Goal: Information Seeking & Learning: Learn about a topic

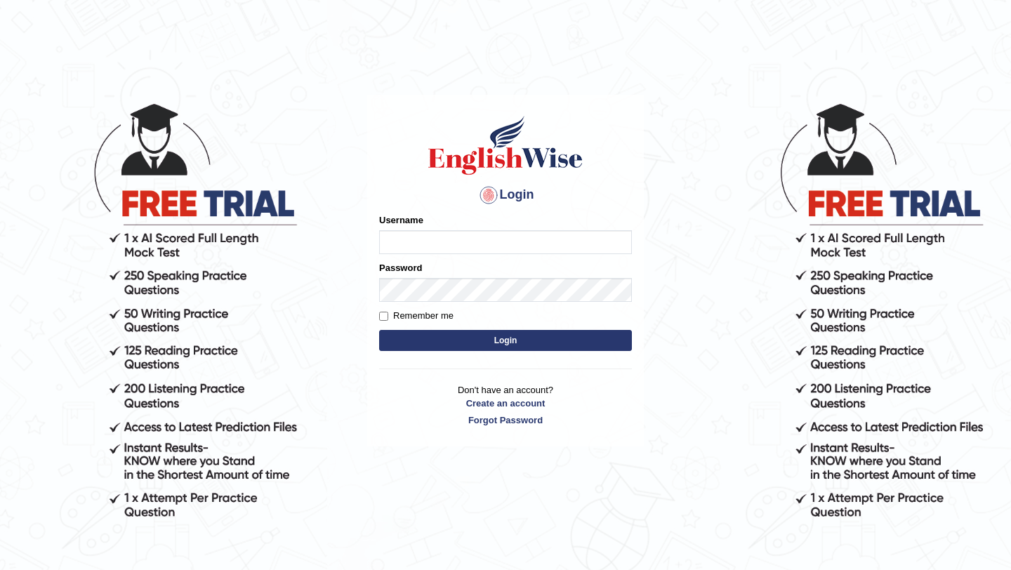
type input "Mayuguna"
click at [505, 349] on button "Login" at bounding box center [505, 340] width 253 height 21
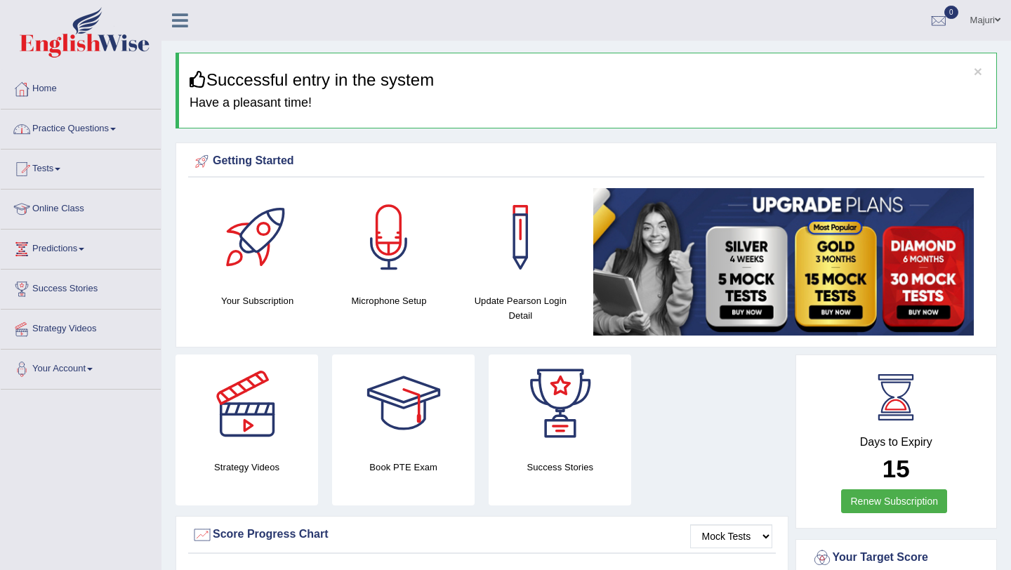
click at [62, 128] on link "Practice Questions" at bounding box center [81, 127] width 160 height 35
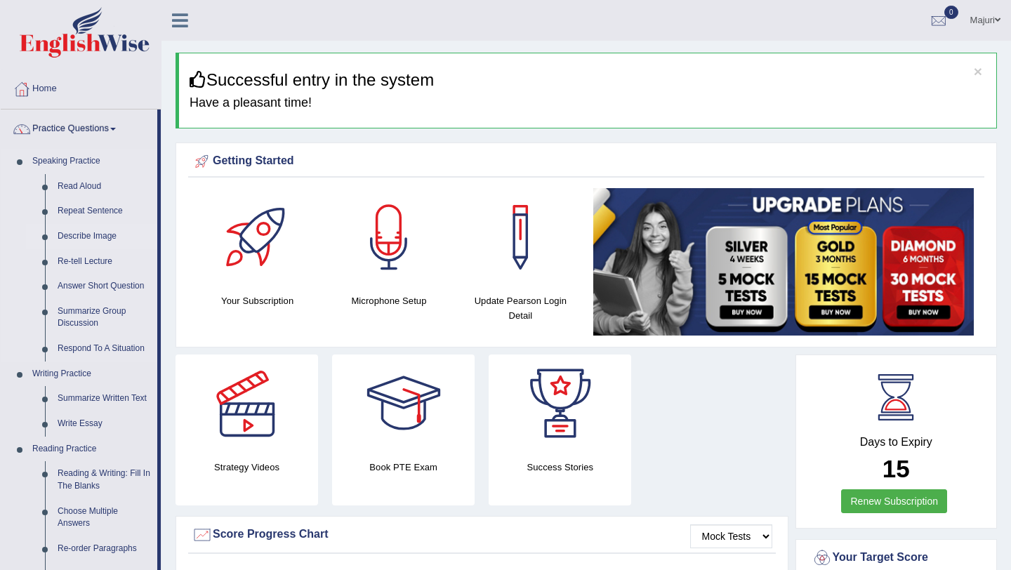
click at [90, 235] on link "Describe Image" at bounding box center [104, 236] width 106 height 25
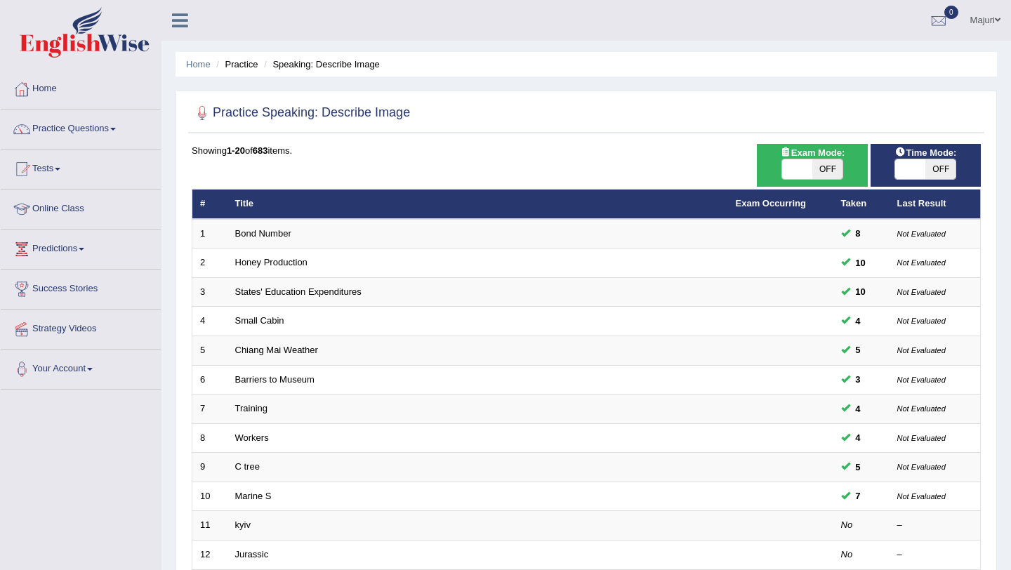
click at [791, 159] on div "ON OFF" at bounding box center [813, 169] width 62 height 21
click at [799, 173] on span at bounding box center [797, 169] width 30 height 20
checkbox input "true"
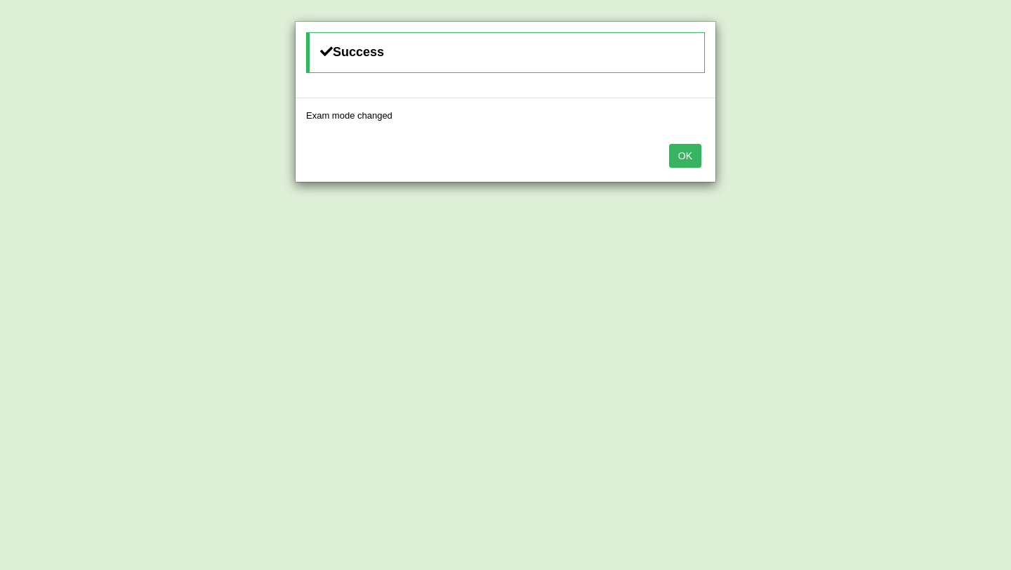
click at [696, 157] on button "OK" at bounding box center [685, 156] width 32 height 24
click at [687, 157] on button "OK" at bounding box center [685, 156] width 32 height 24
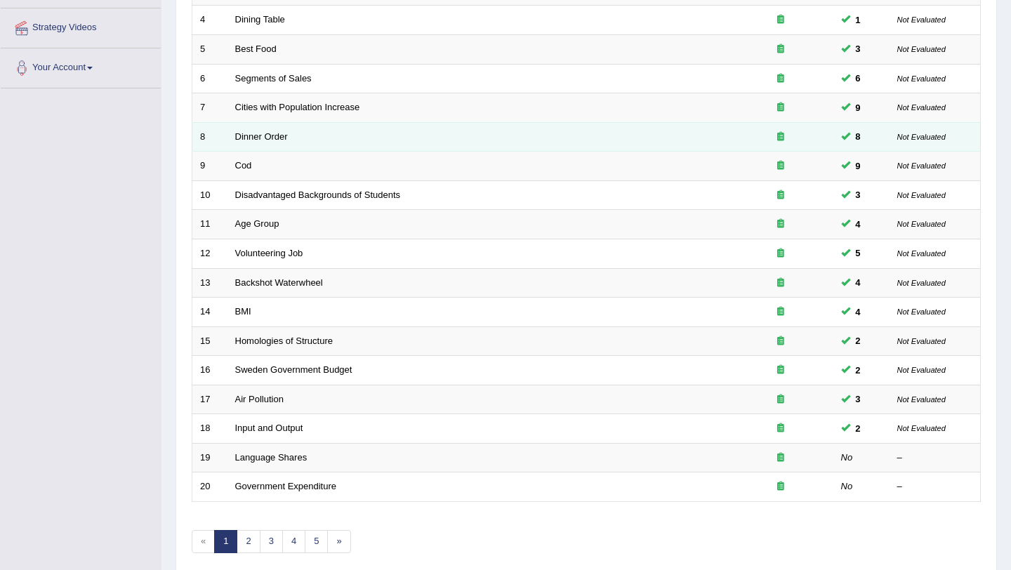
scroll to position [355, 0]
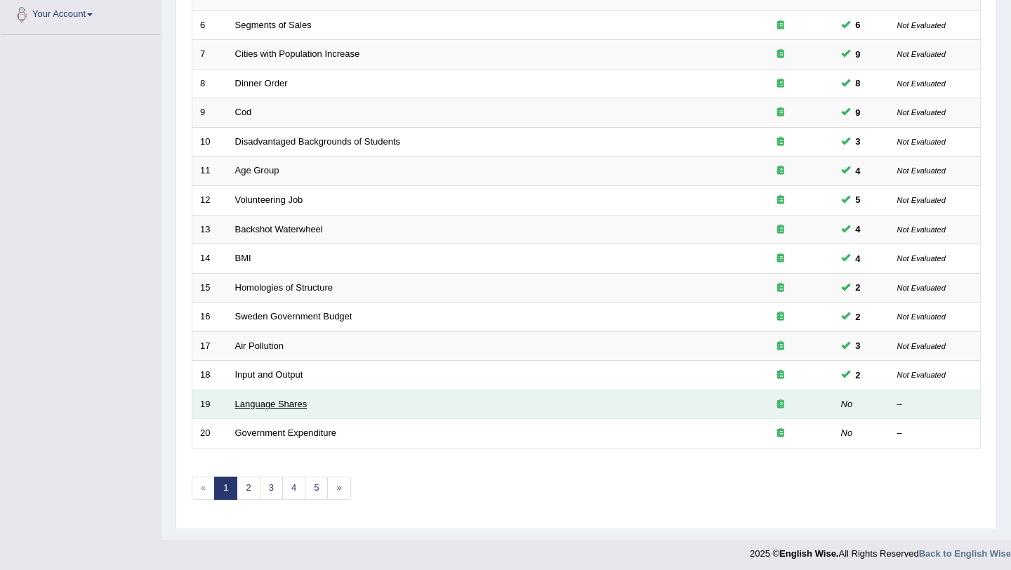
click at [291, 407] on link "Language Shares" at bounding box center [271, 404] width 72 height 11
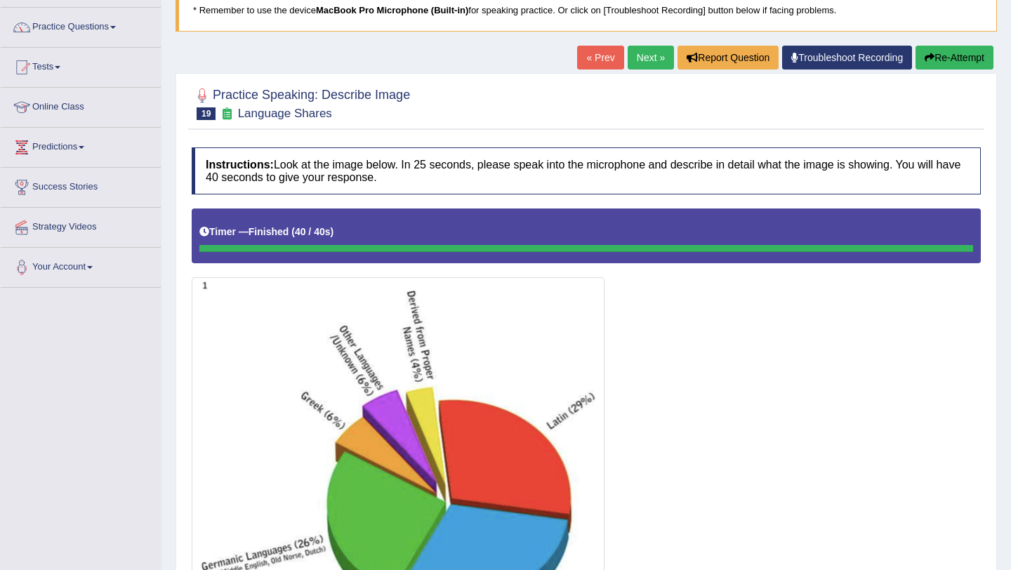
scroll to position [91, 0]
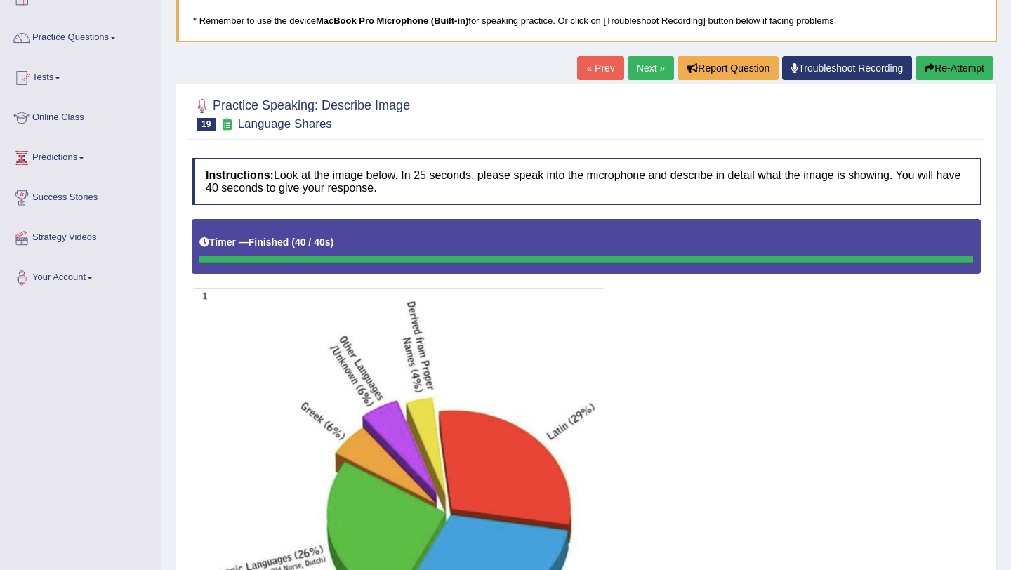
click at [970, 71] on button "Re-Attempt" at bounding box center [955, 68] width 78 height 24
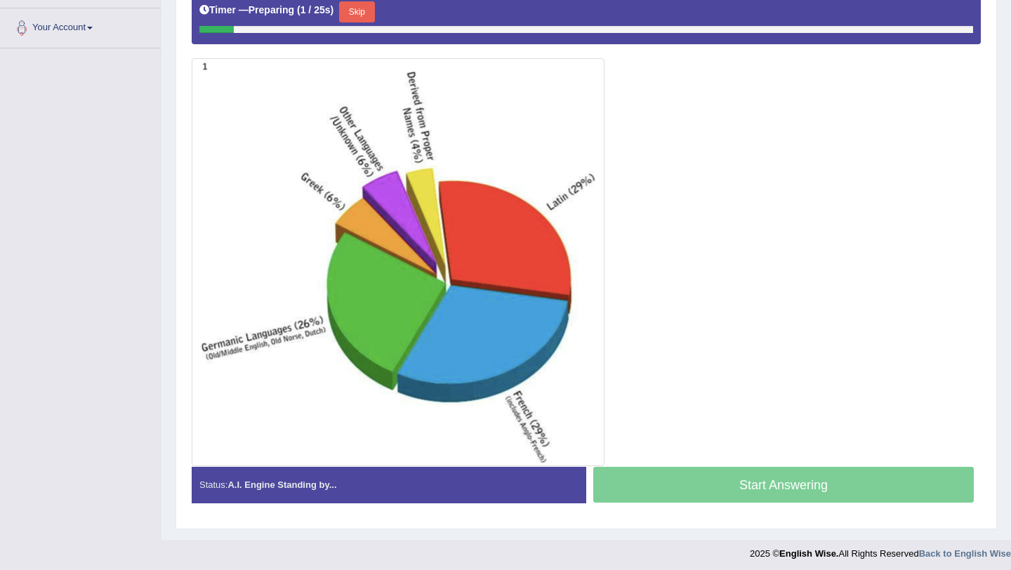
scroll to position [341, 0]
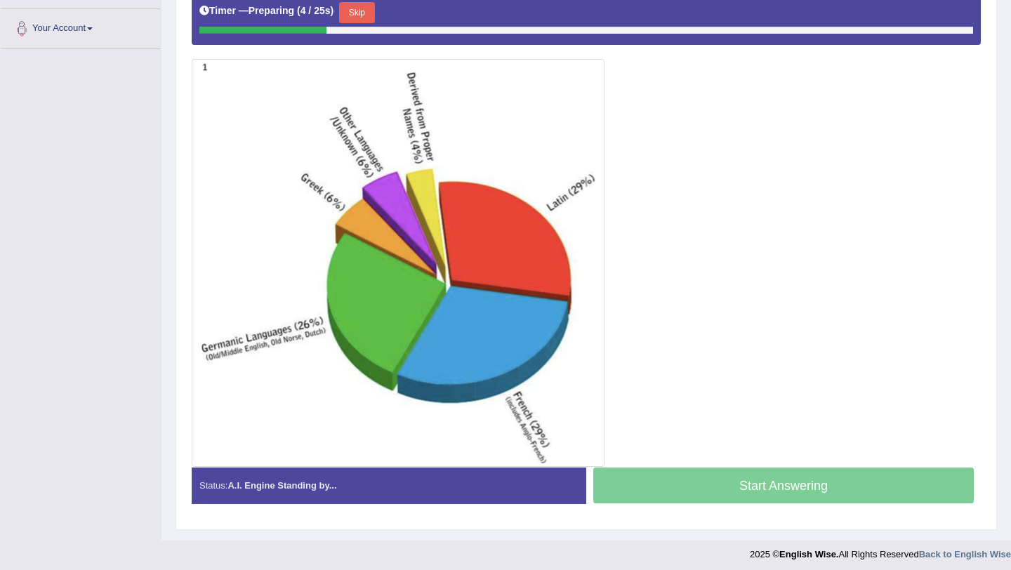
click at [366, 20] on button "Skip" at bounding box center [356, 12] width 35 height 21
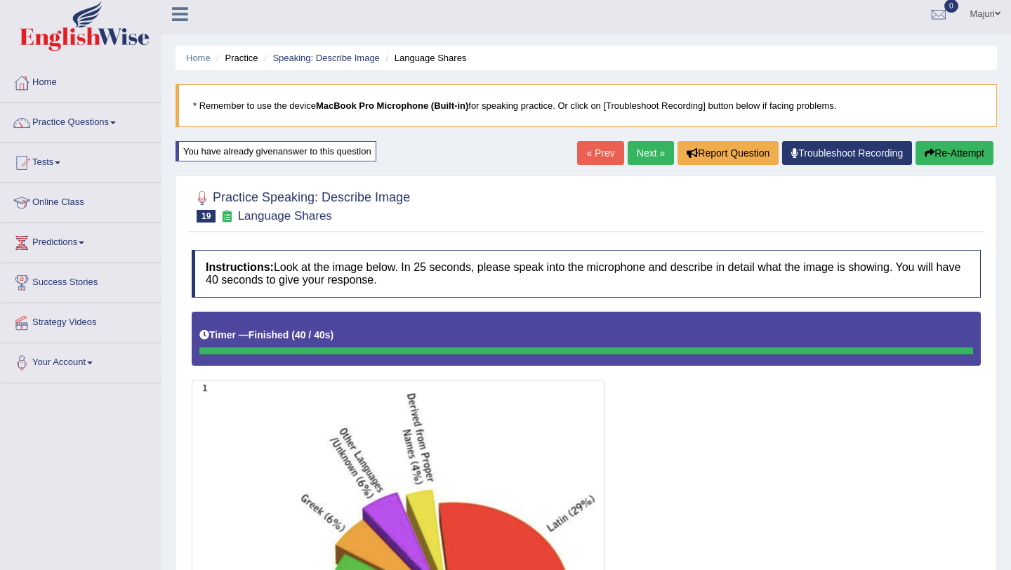
scroll to position [0, 0]
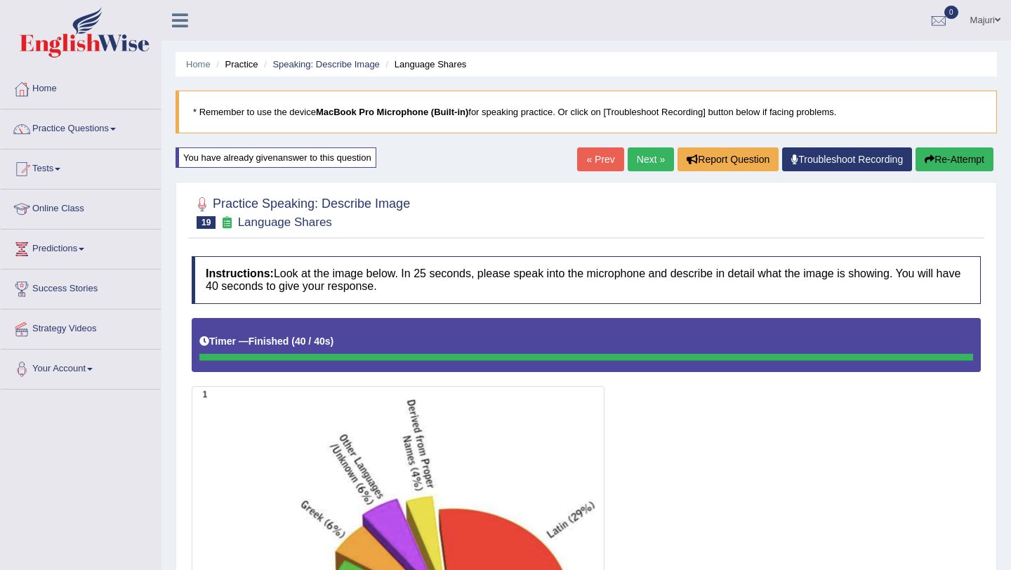
click at [636, 165] on link "Next »" at bounding box center [651, 160] width 46 height 24
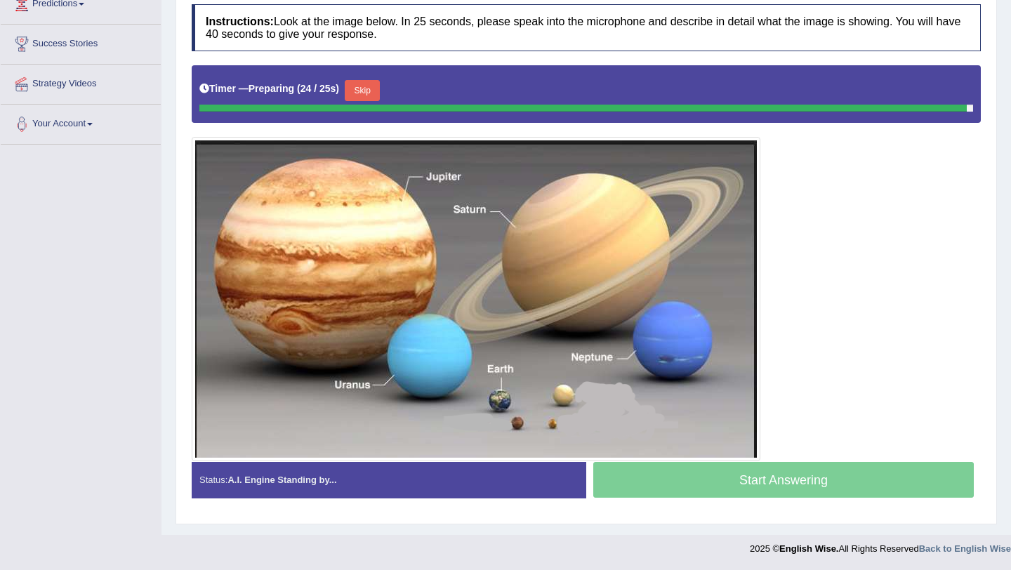
scroll to position [242, 0]
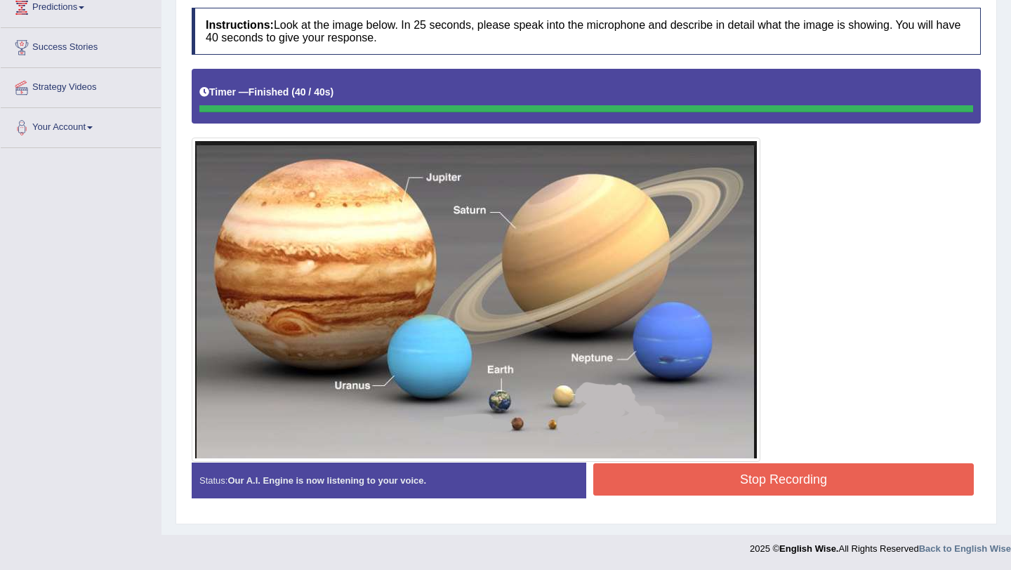
click at [730, 495] on div "Instructions: Look at the image below. In 25 seconds, please speak into the mic…" at bounding box center [586, 259] width 797 height 516
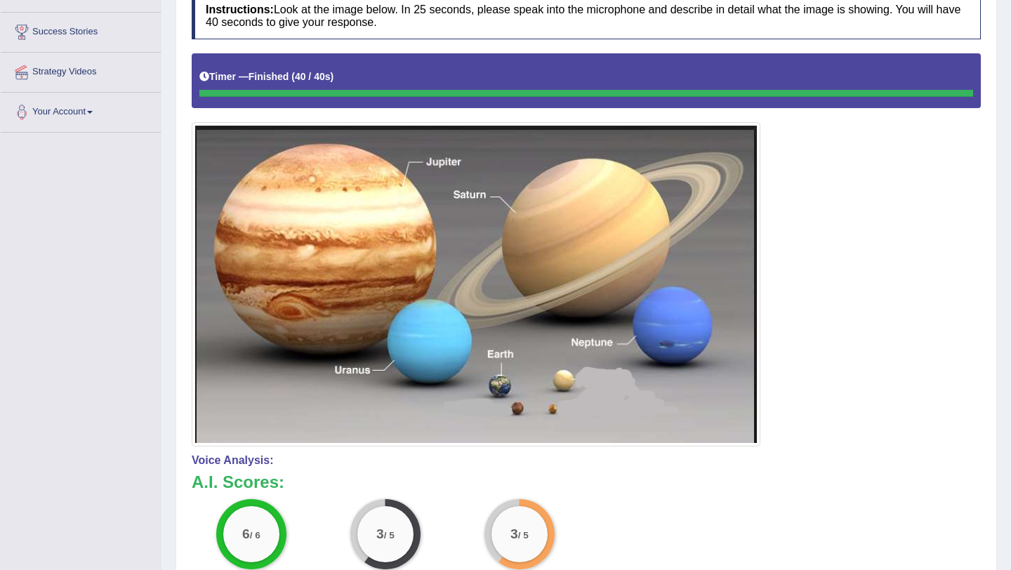
scroll to position [0, 0]
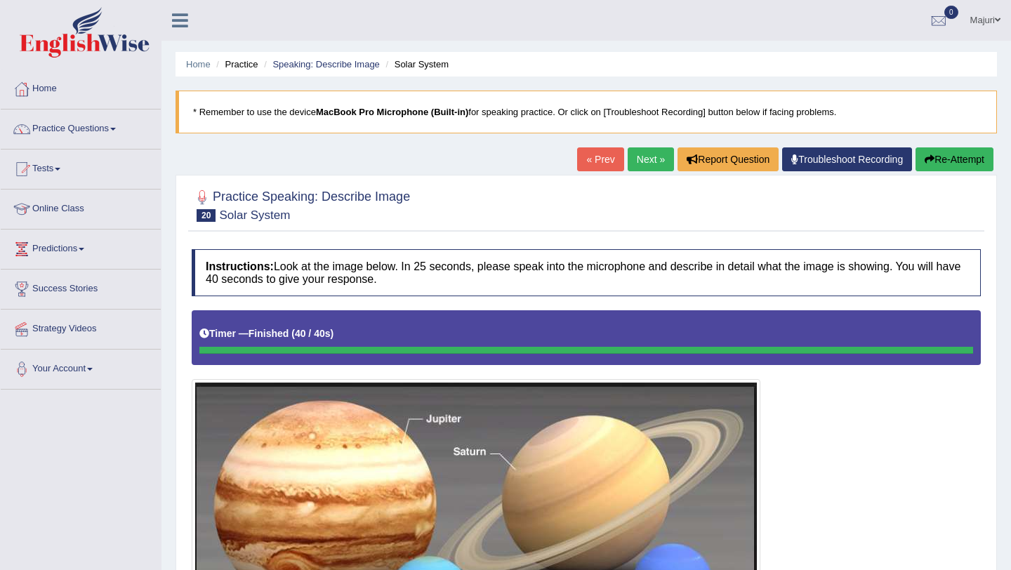
click at [961, 161] on button "Re-Attempt" at bounding box center [955, 160] width 78 height 24
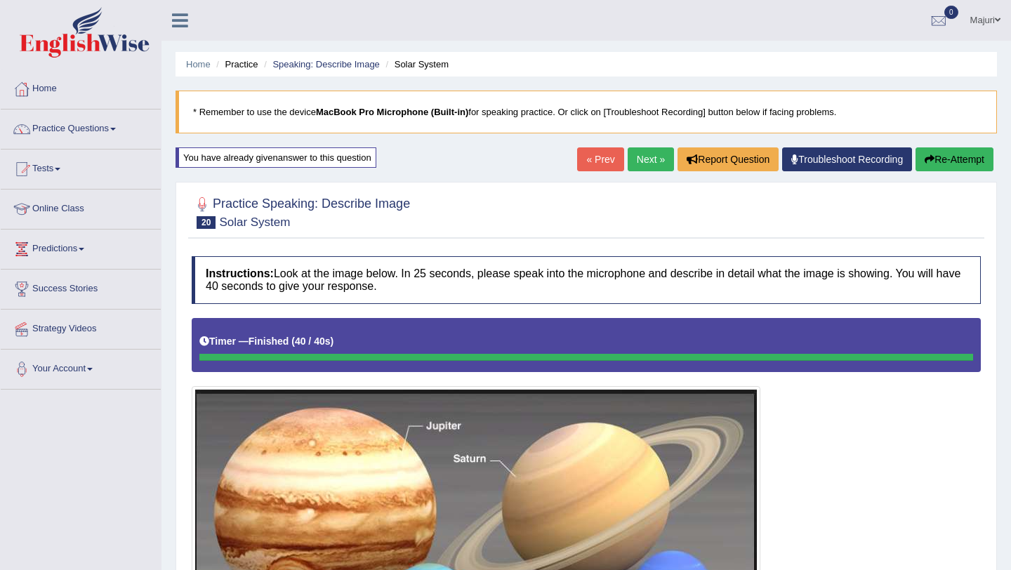
click at [652, 160] on link "Next »" at bounding box center [651, 160] width 46 height 24
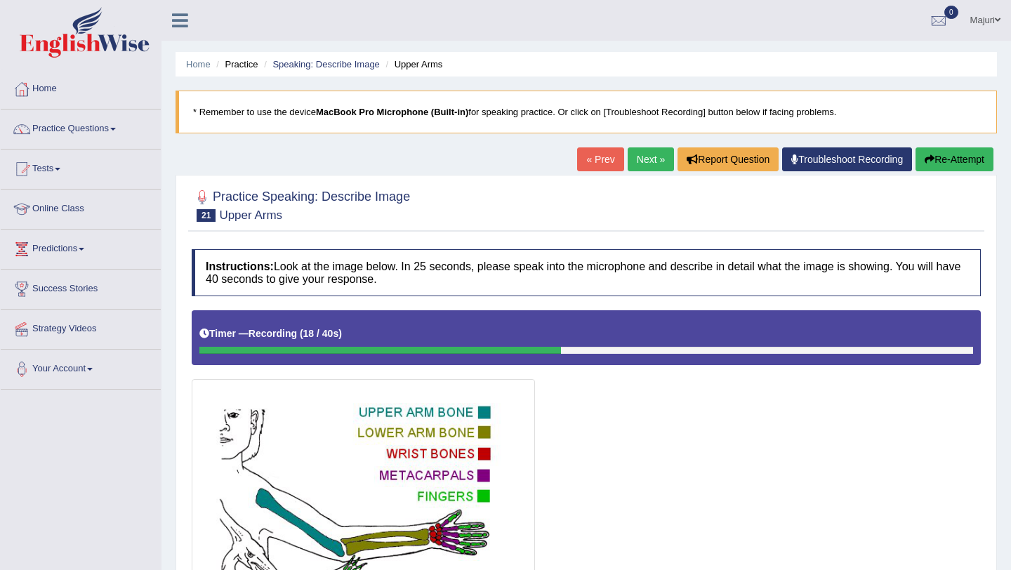
click at [959, 164] on button "Re-Attempt" at bounding box center [955, 160] width 78 height 24
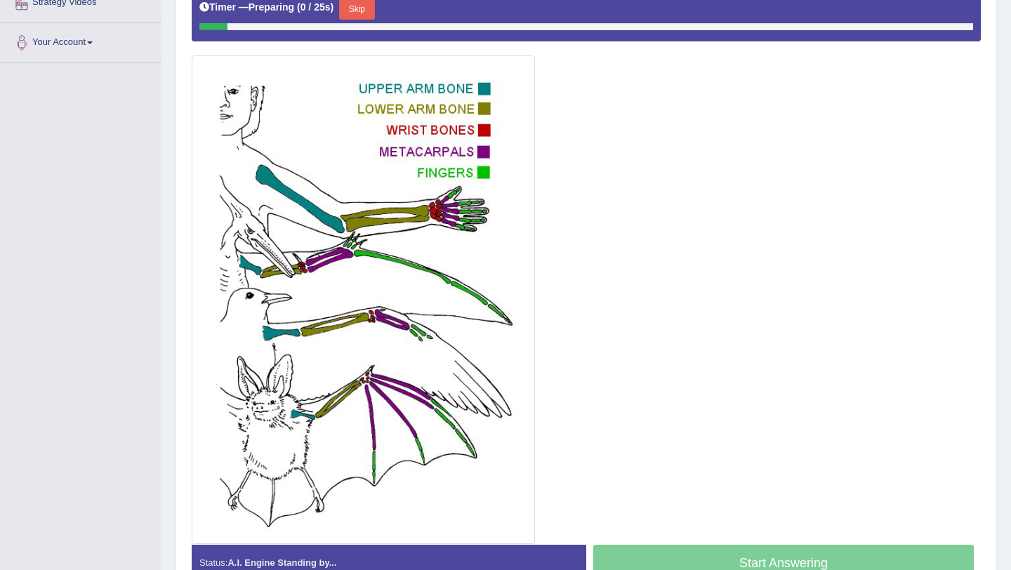
scroll to position [351, 0]
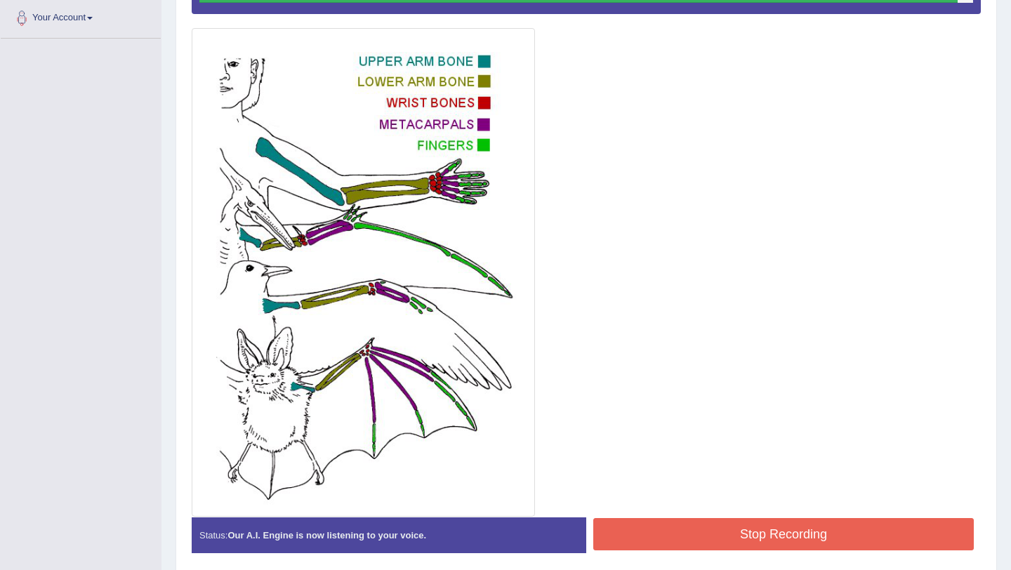
click at [811, 527] on button "Stop Recording" at bounding box center [784, 534] width 381 height 32
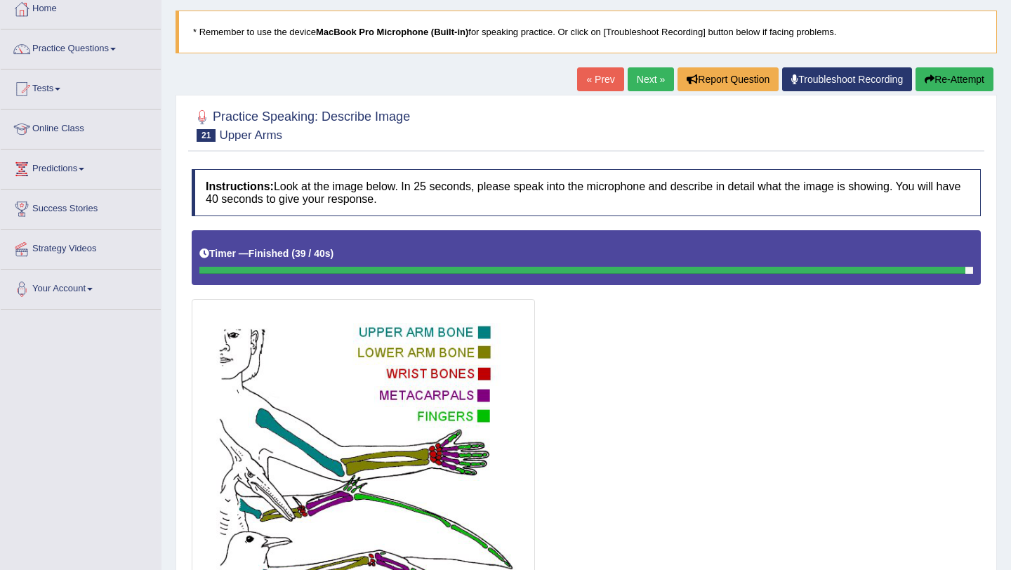
scroll to position [11, 0]
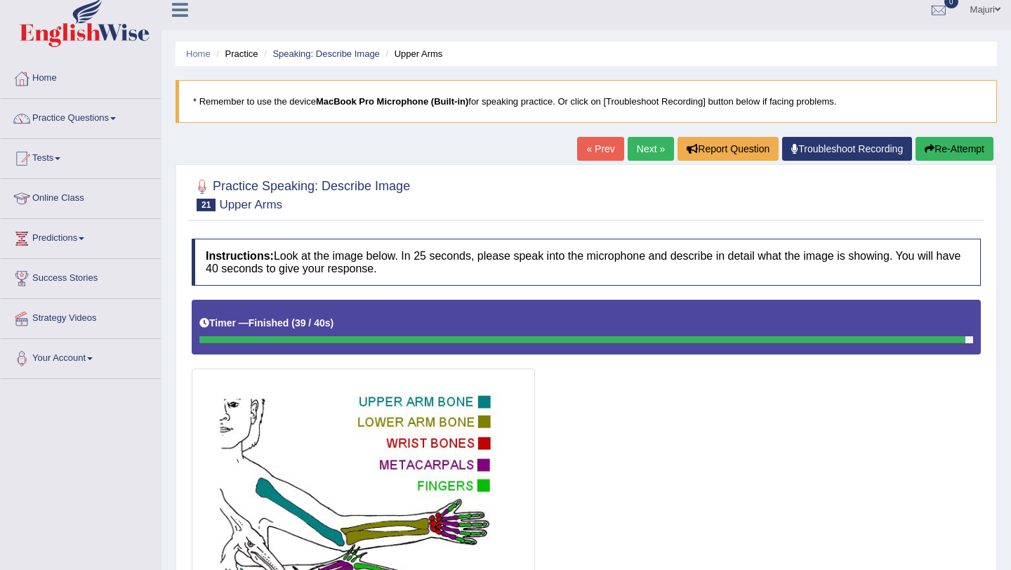
click at [966, 149] on button "Re-Attempt" at bounding box center [955, 149] width 78 height 24
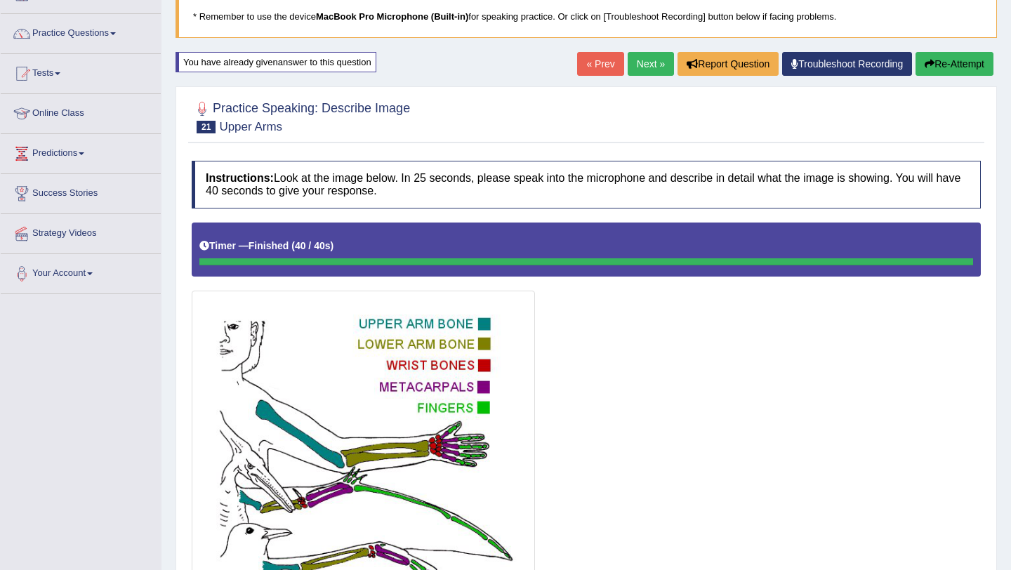
scroll to position [93, 0]
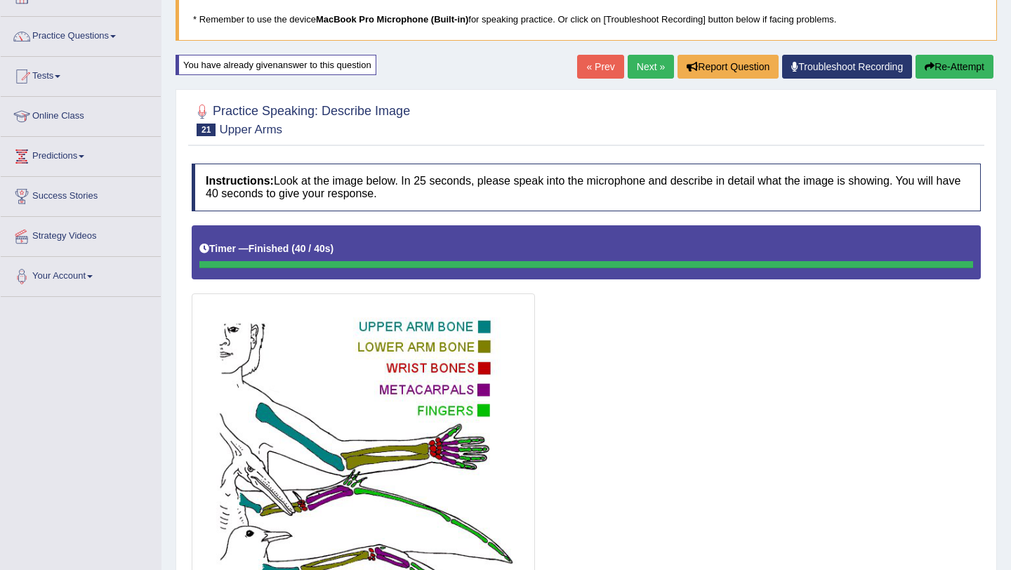
click at [949, 69] on button "Re-Attempt" at bounding box center [955, 67] width 78 height 24
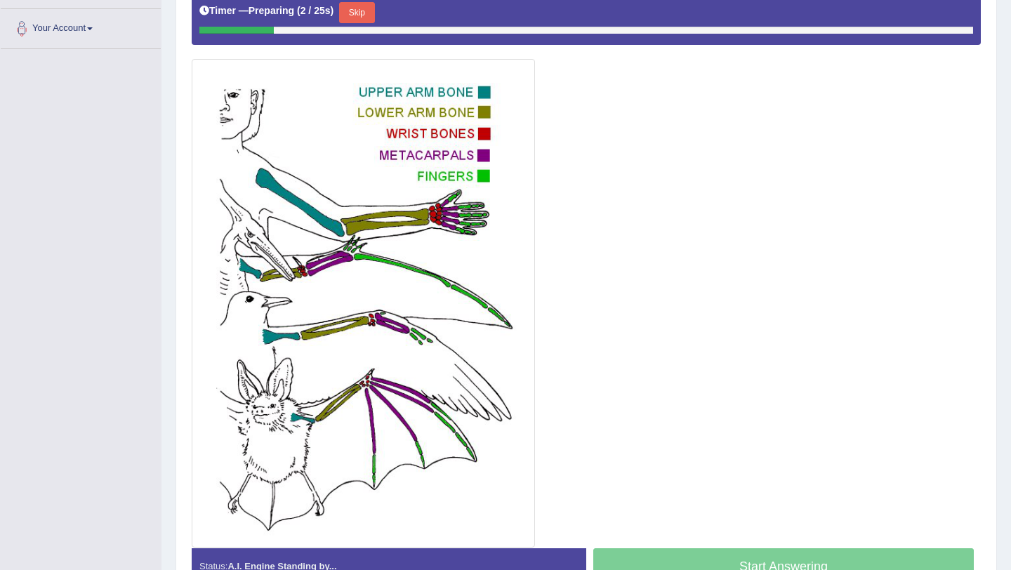
scroll to position [325, 0]
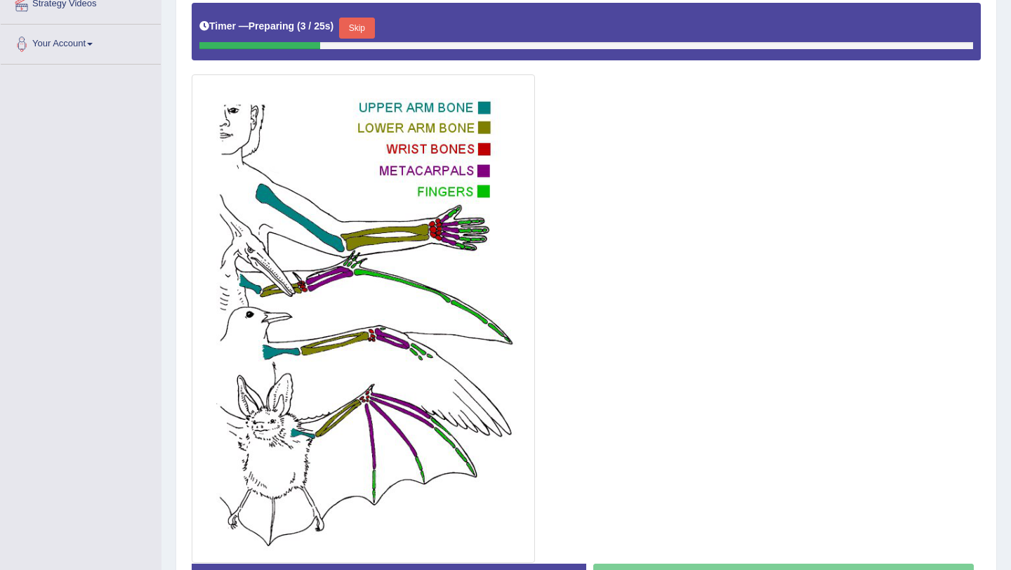
click at [367, 35] on button "Skip" at bounding box center [356, 28] width 35 height 21
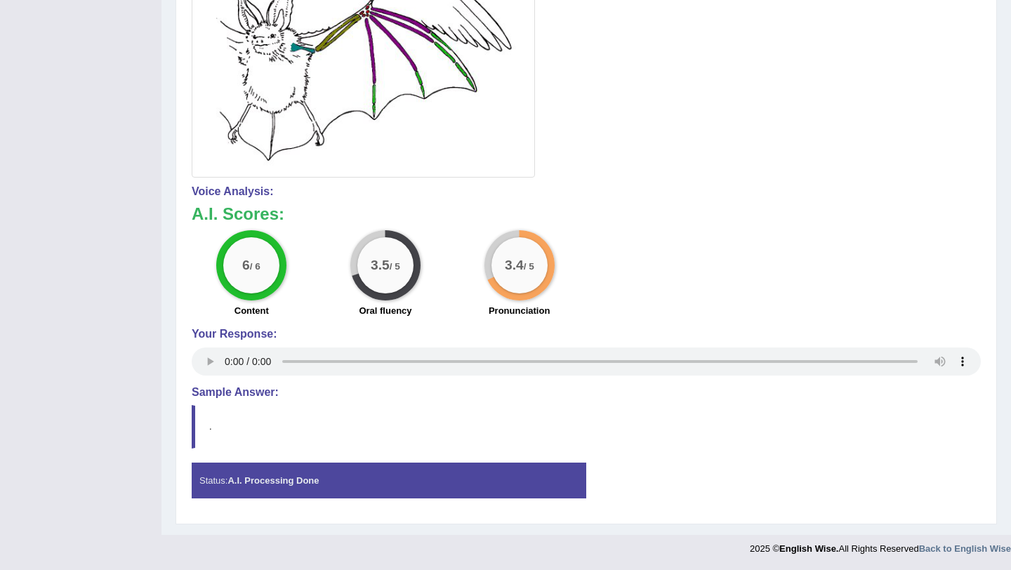
scroll to position [0, 0]
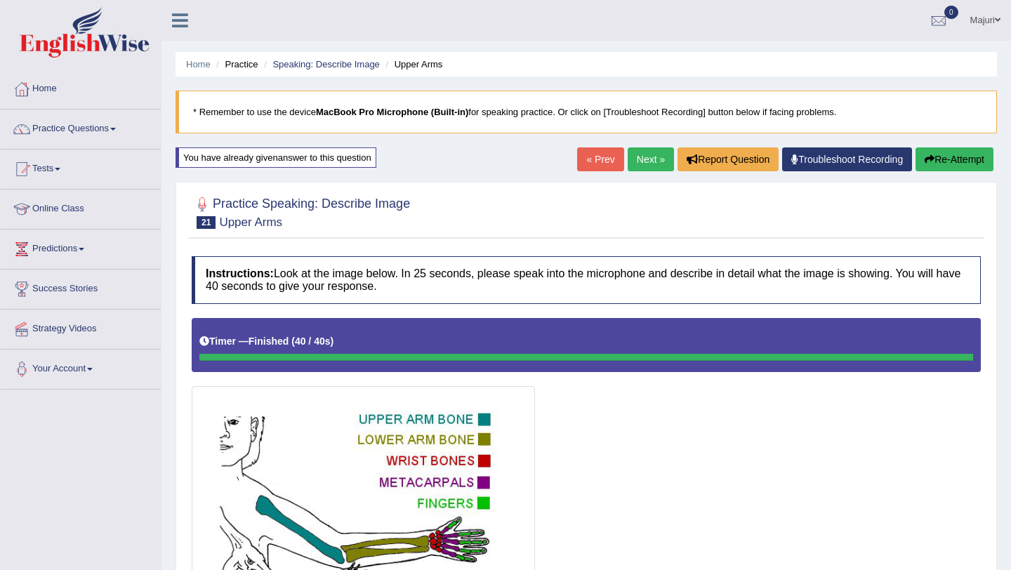
click at [647, 153] on link "Next »" at bounding box center [651, 160] width 46 height 24
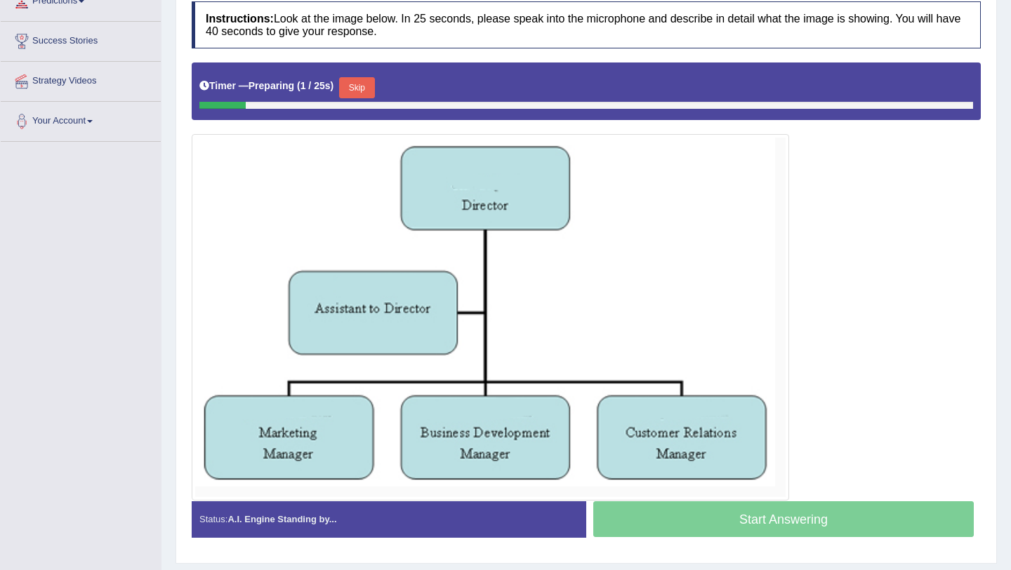
scroll to position [239, 0]
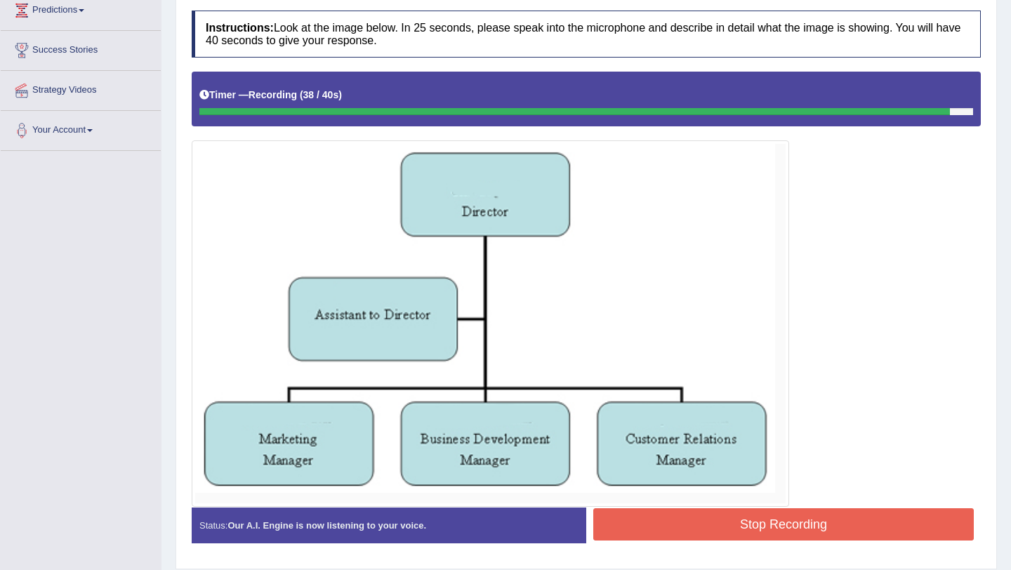
click at [803, 537] on button "Stop Recording" at bounding box center [784, 525] width 381 height 32
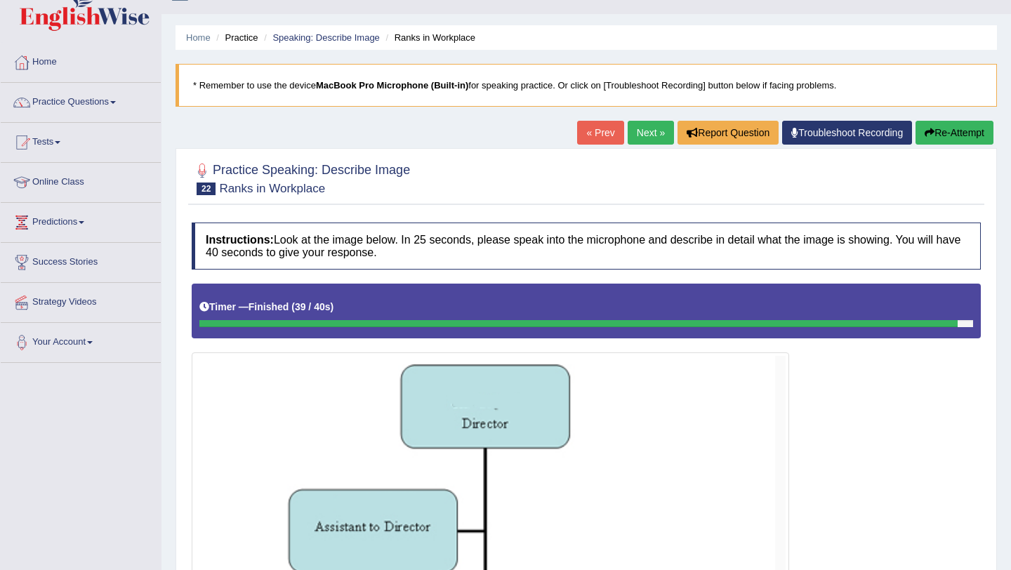
scroll to position [0, 0]
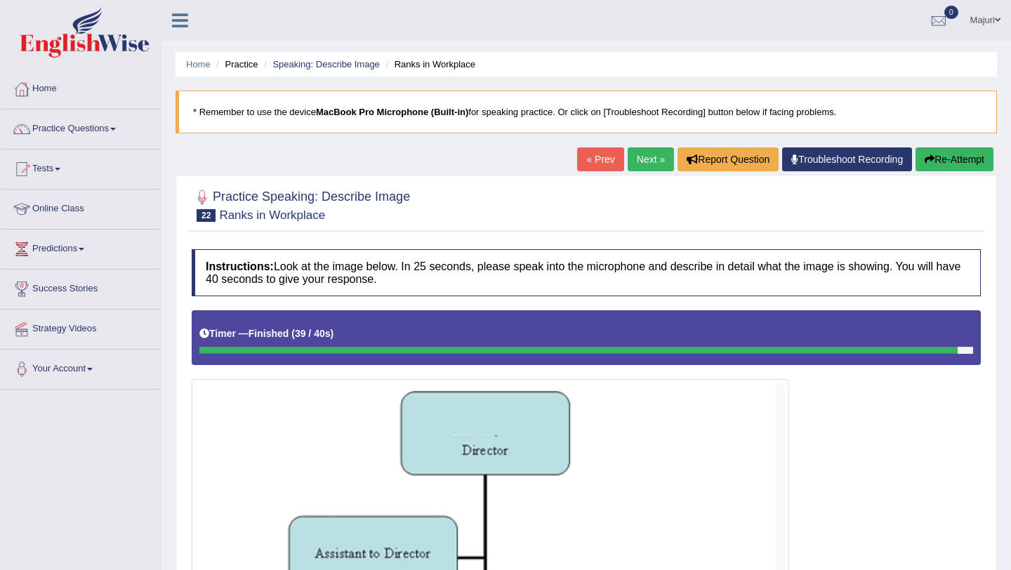
click at [947, 162] on button "Re-Attempt" at bounding box center [955, 160] width 78 height 24
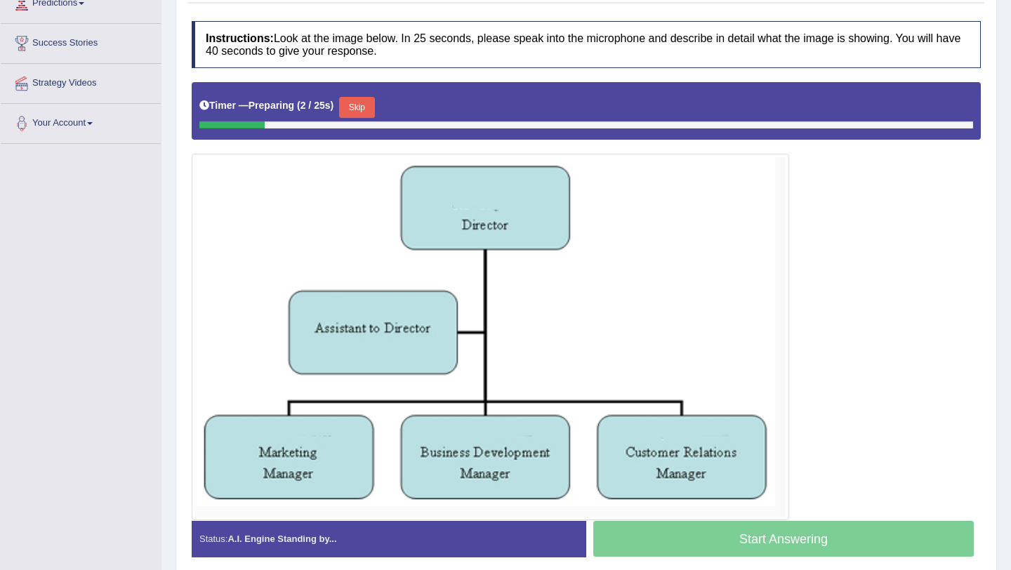
scroll to position [248, 0]
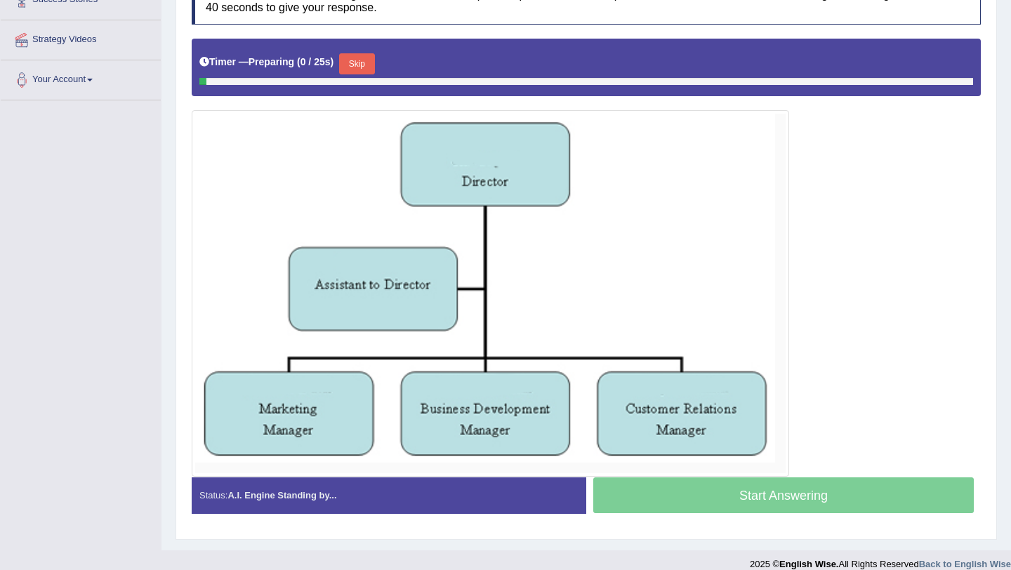
scroll to position [248, 0]
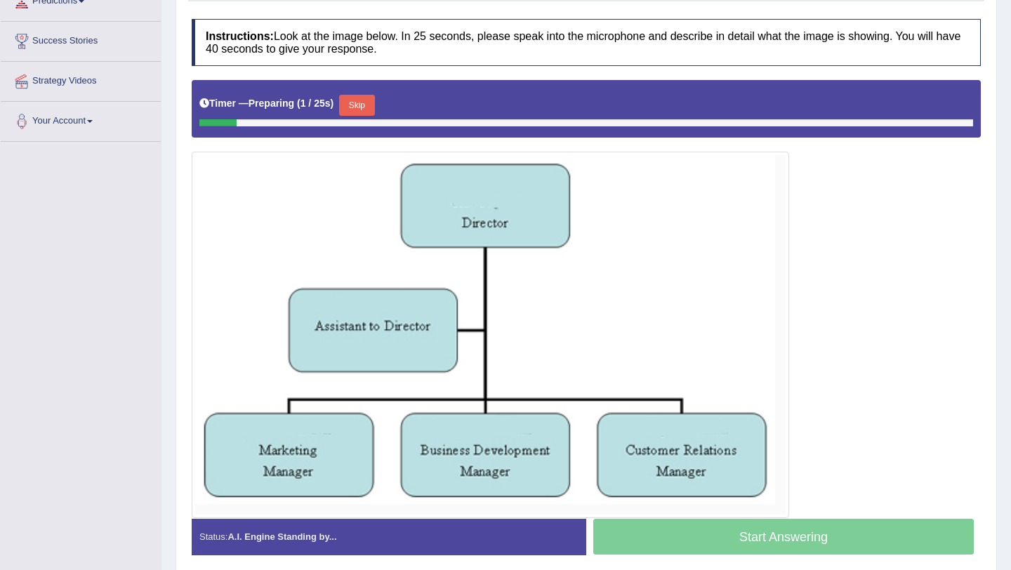
click at [367, 114] on button "Skip" at bounding box center [356, 105] width 35 height 21
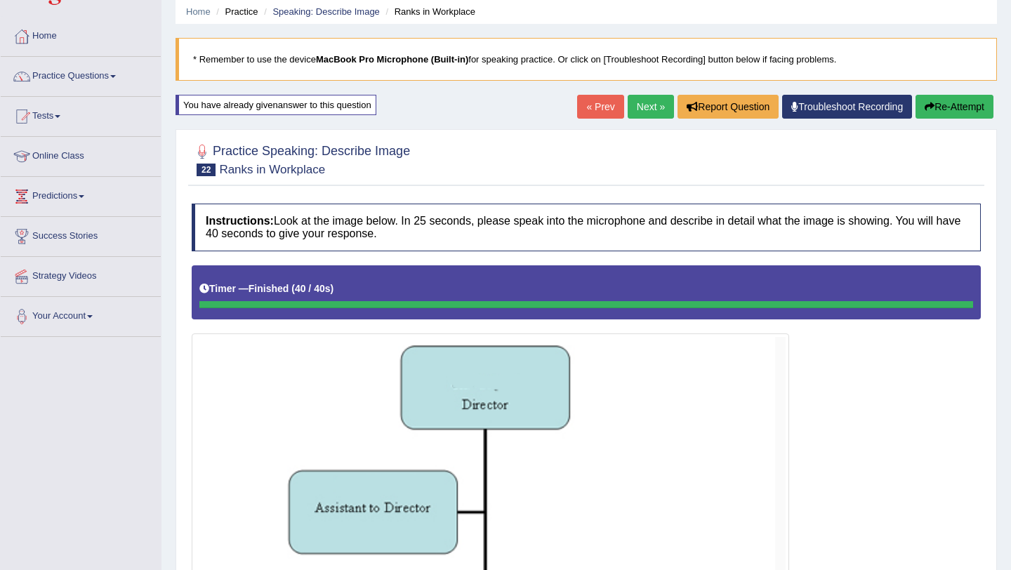
scroll to position [0, 0]
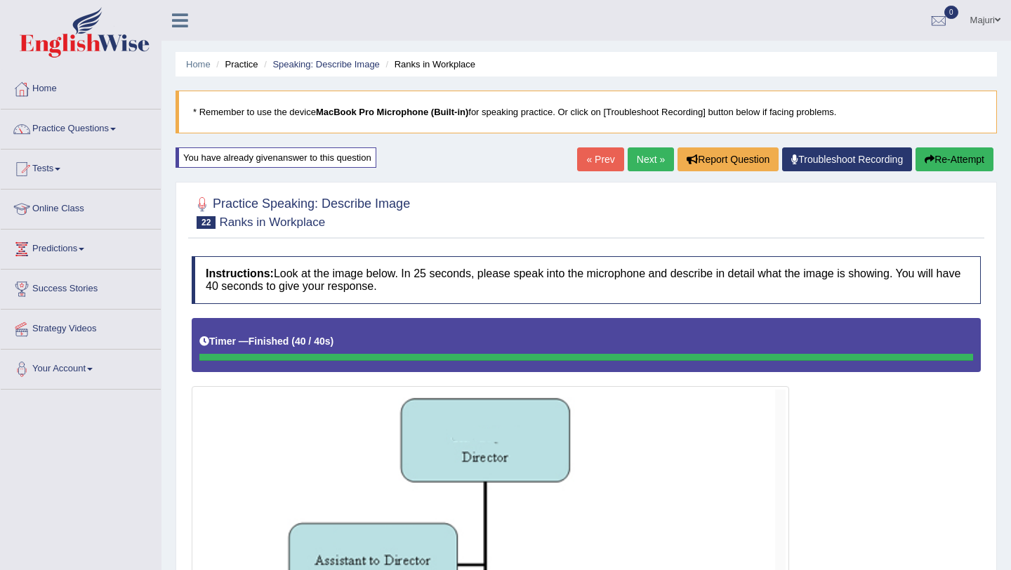
click at [945, 163] on button "Re-Attempt" at bounding box center [955, 160] width 78 height 24
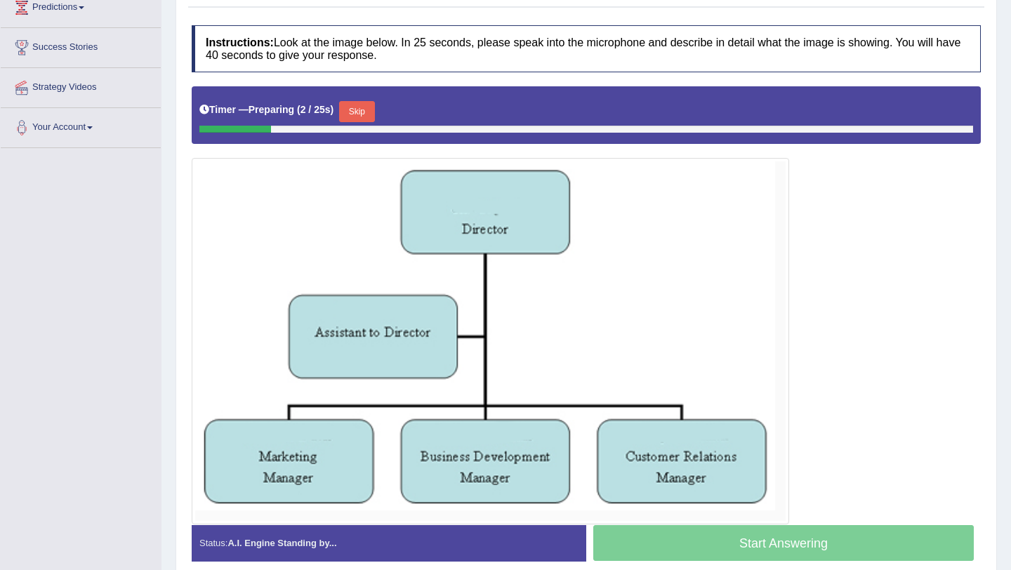
scroll to position [240, 0]
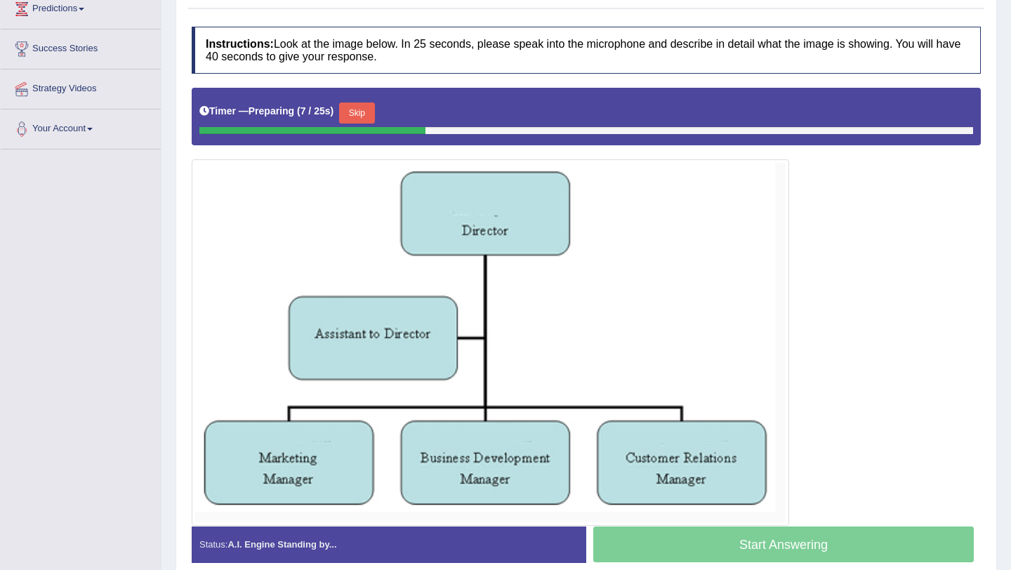
click at [369, 117] on button "Skip" at bounding box center [356, 113] width 35 height 21
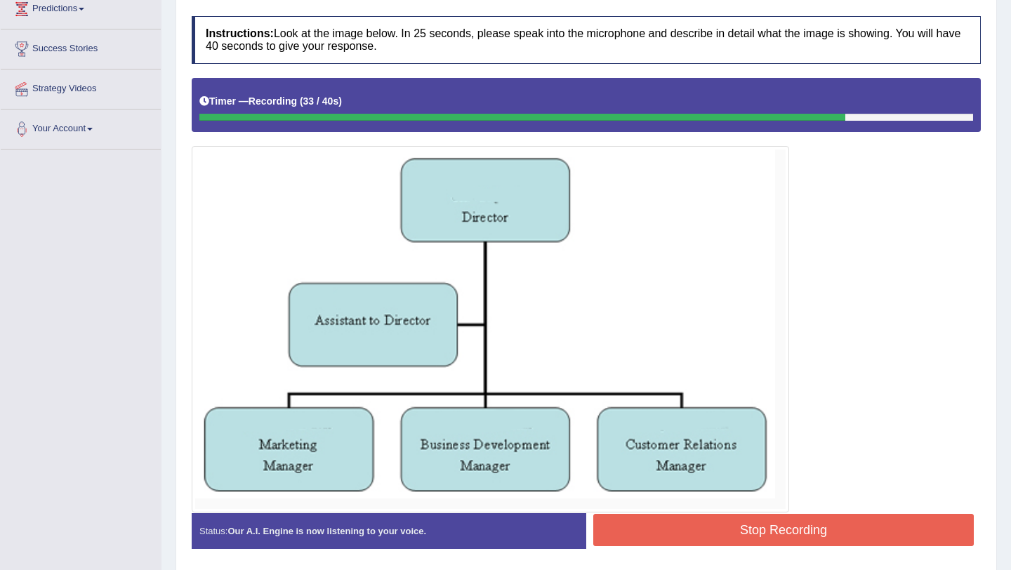
click at [711, 542] on button "Stop Recording" at bounding box center [784, 530] width 381 height 32
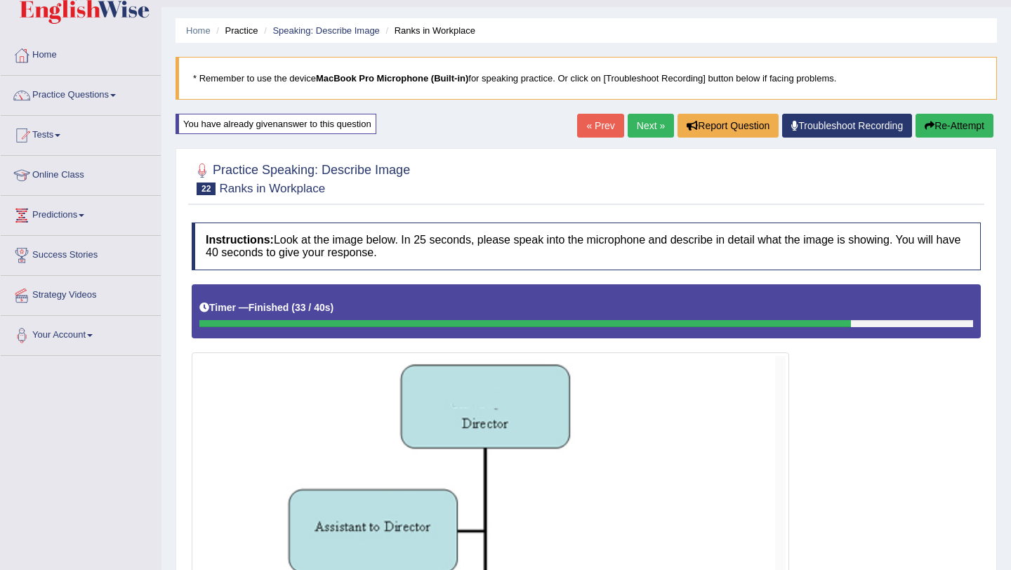
scroll to position [0, 0]
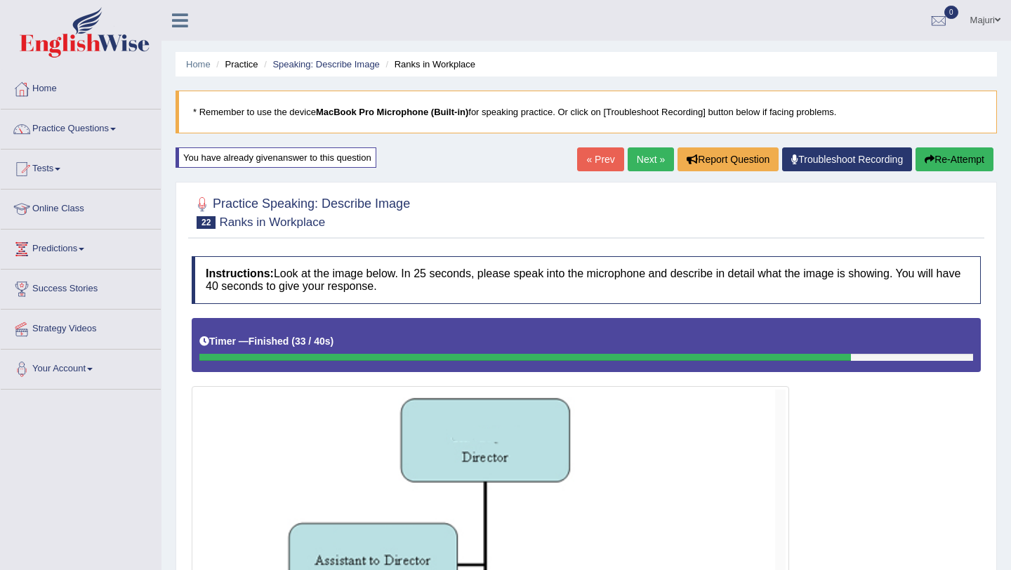
click at [637, 166] on link "Next »" at bounding box center [651, 160] width 46 height 24
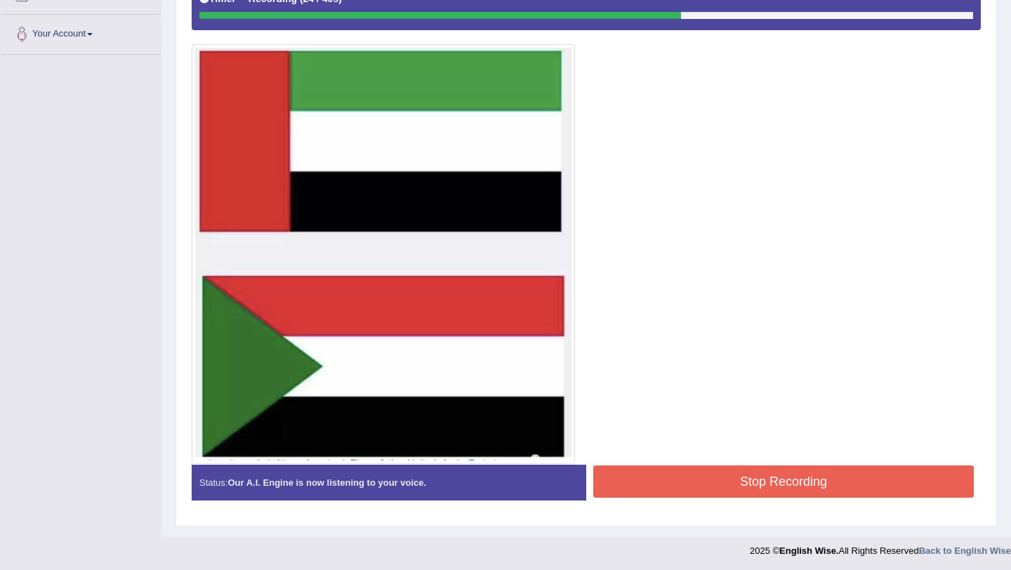
scroll to position [337, 0]
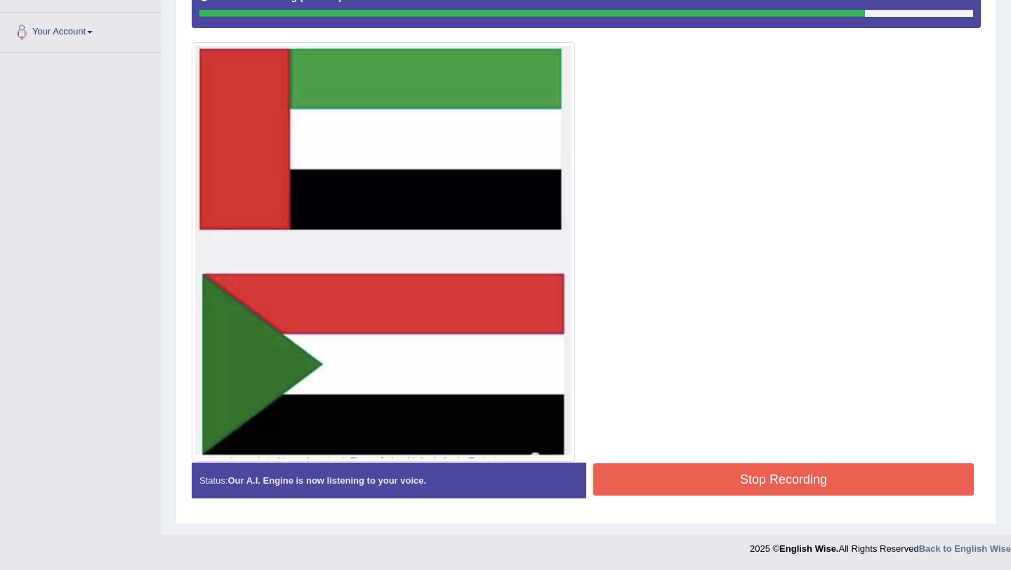
click at [816, 481] on button "Stop Recording" at bounding box center [784, 480] width 381 height 32
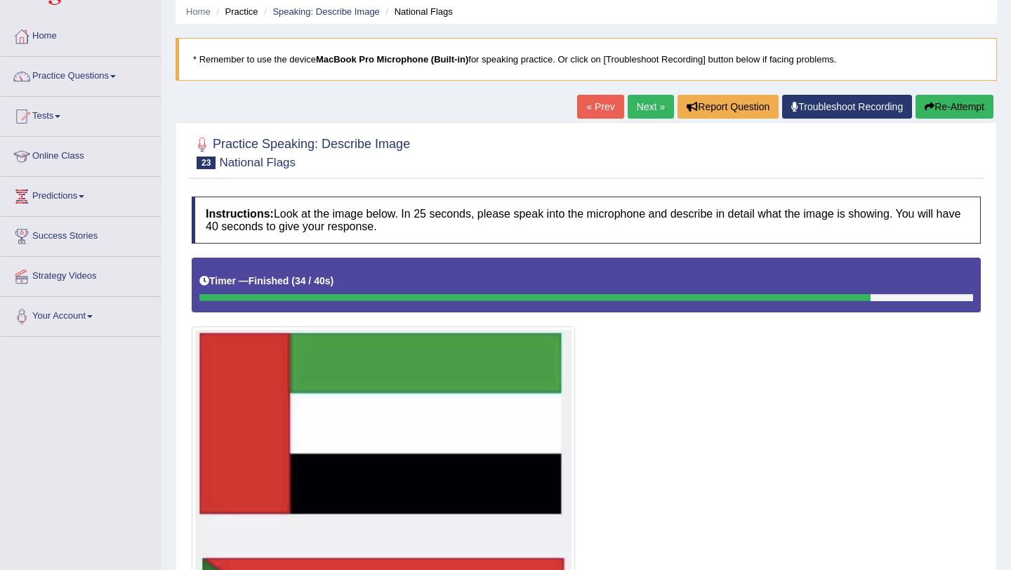
scroll to position [15, 0]
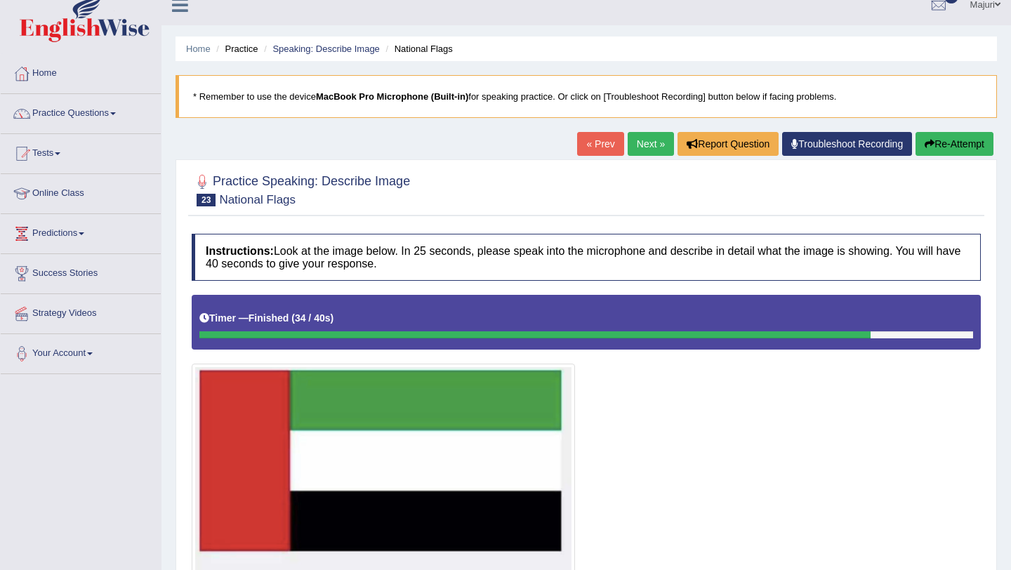
click at [977, 140] on button "Re-Attempt" at bounding box center [955, 144] width 78 height 24
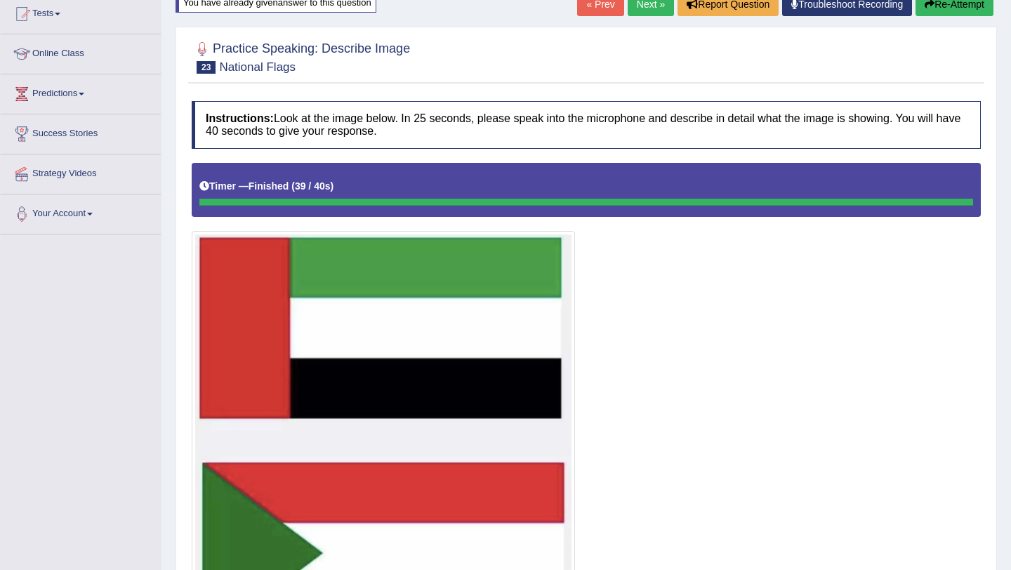
scroll to position [152, 0]
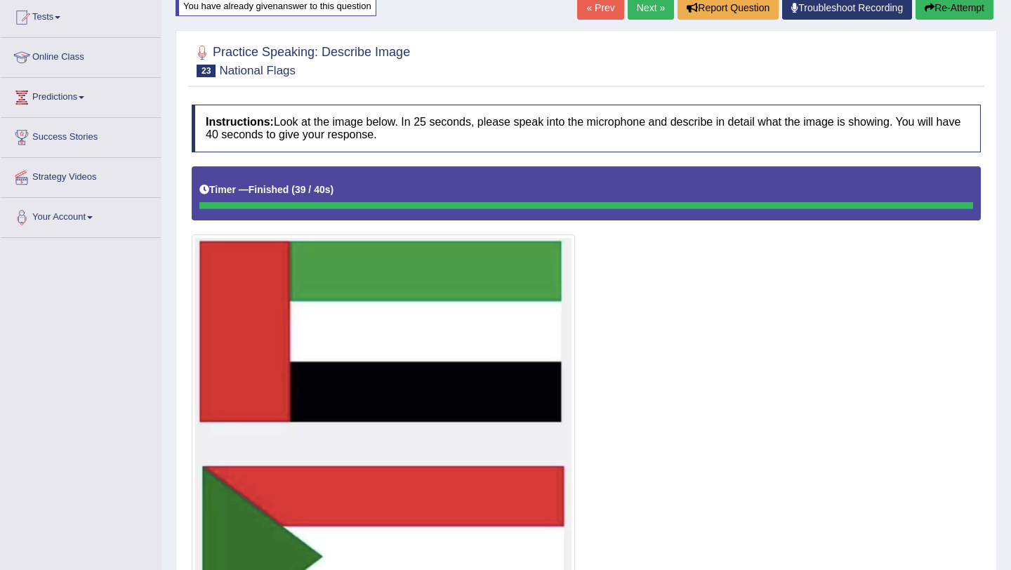
click at [960, 8] on button "Re-Attempt" at bounding box center [955, 8] width 78 height 24
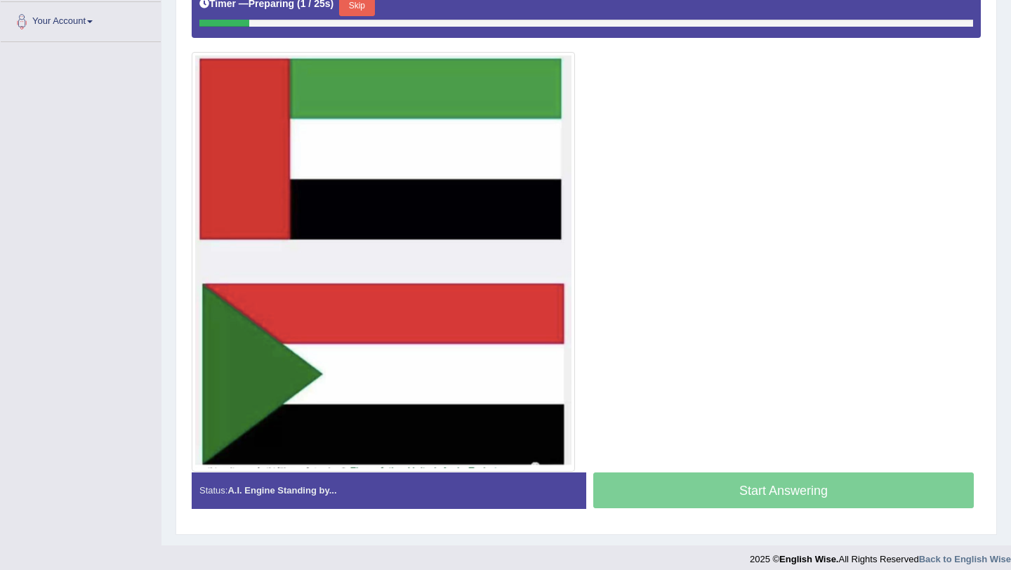
click at [362, 13] on button "Skip" at bounding box center [356, 5] width 35 height 21
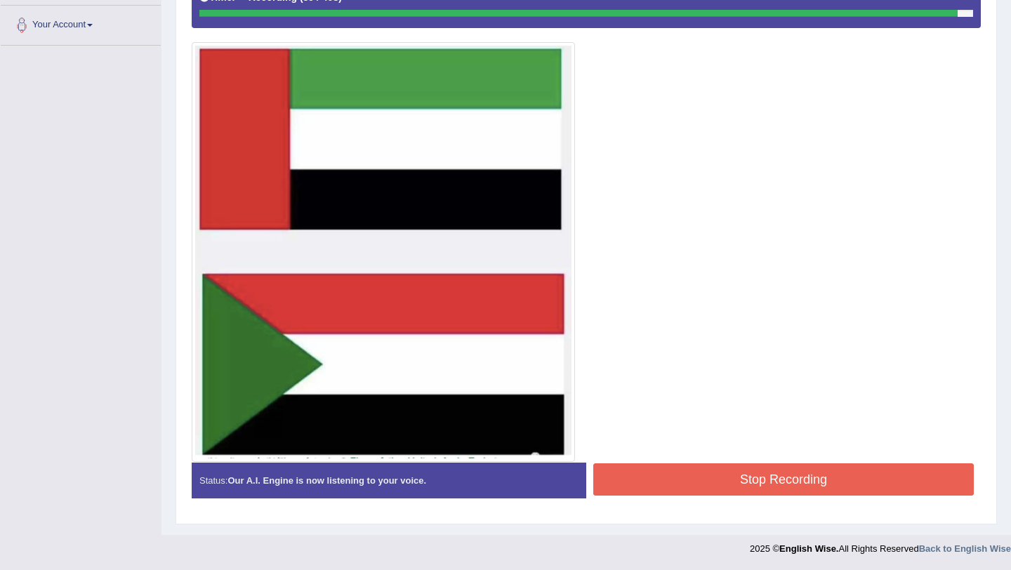
click at [703, 476] on button "Stop Recording" at bounding box center [784, 480] width 381 height 32
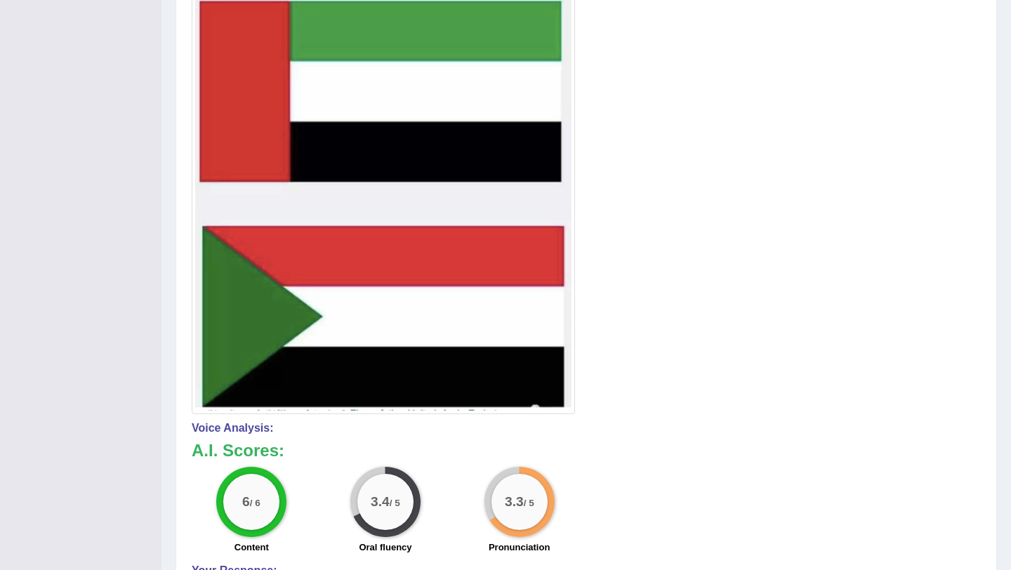
scroll to position [0, 0]
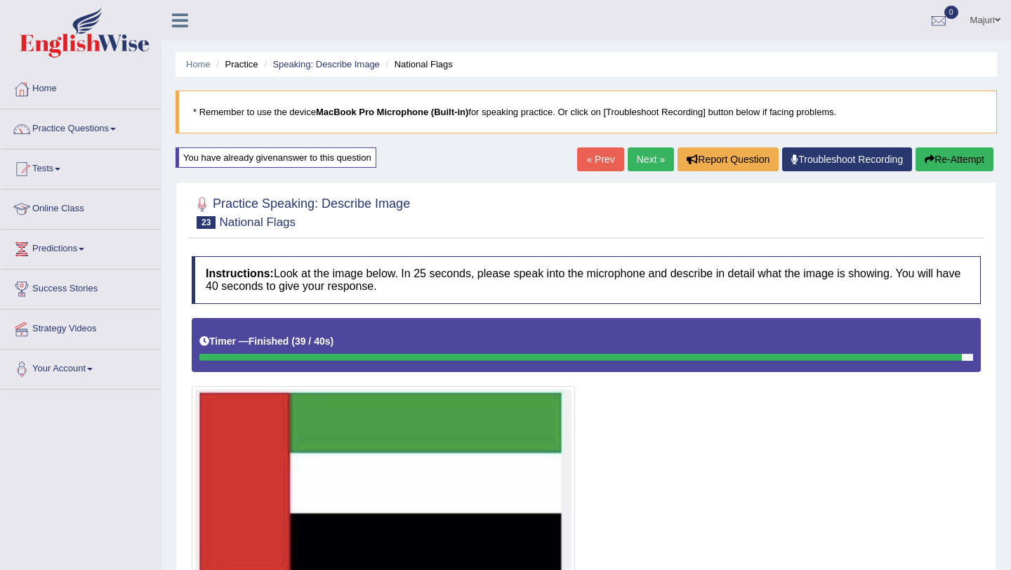
click at [645, 167] on link "Next »" at bounding box center [651, 160] width 46 height 24
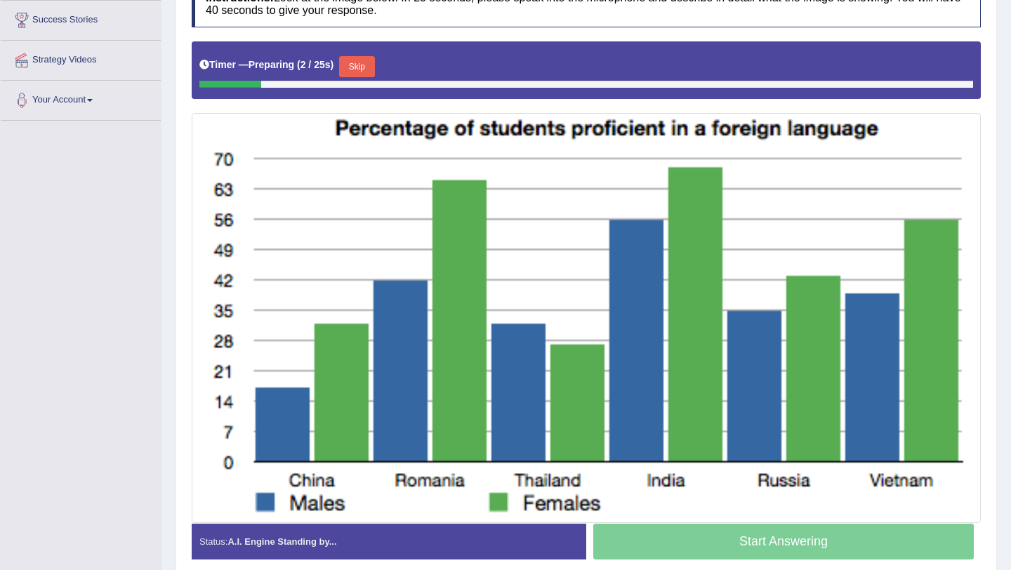
scroll to position [275, 0]
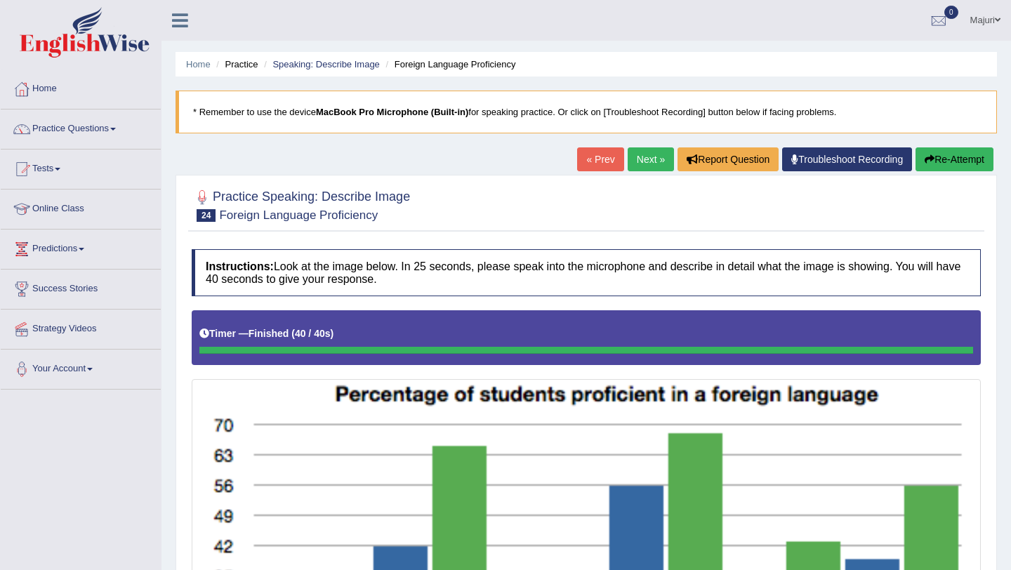
click at [958, 159] on button "Re-Attempt" at bounding box center [955, 160] width 78 height 24
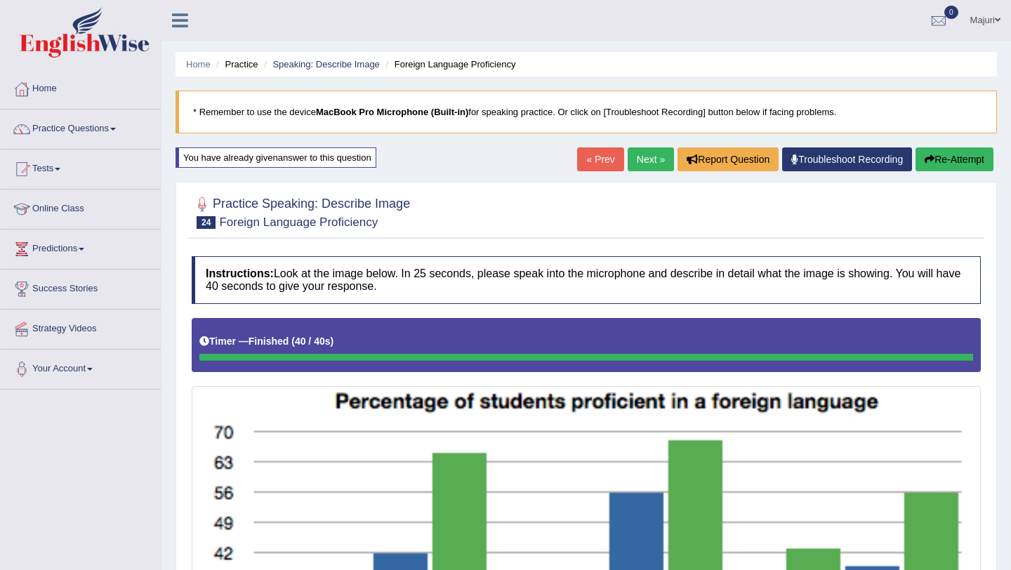
click at [955, 159] on button "Re-Attempt" at bounding box center [955, 160] width 78 height 24
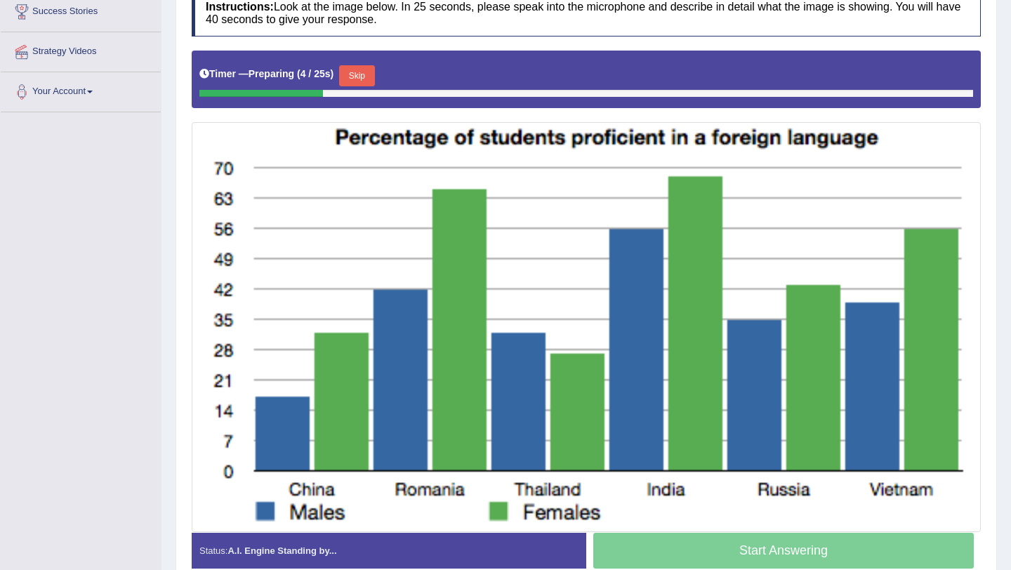
scroll to position [296, 0]
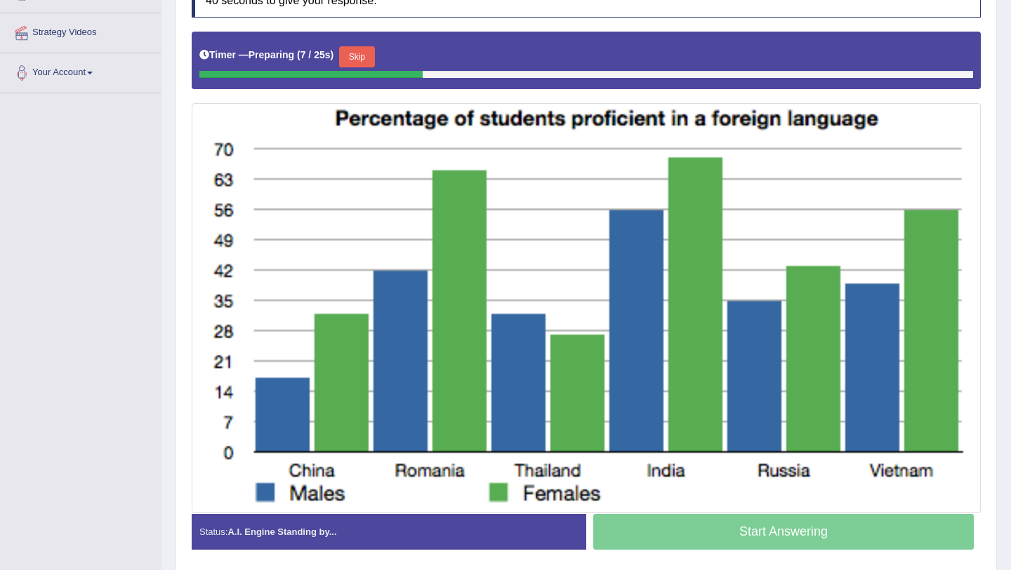
click at [362, 64] on button "Skip" at bounding box center [356, 56] width 35 height 21
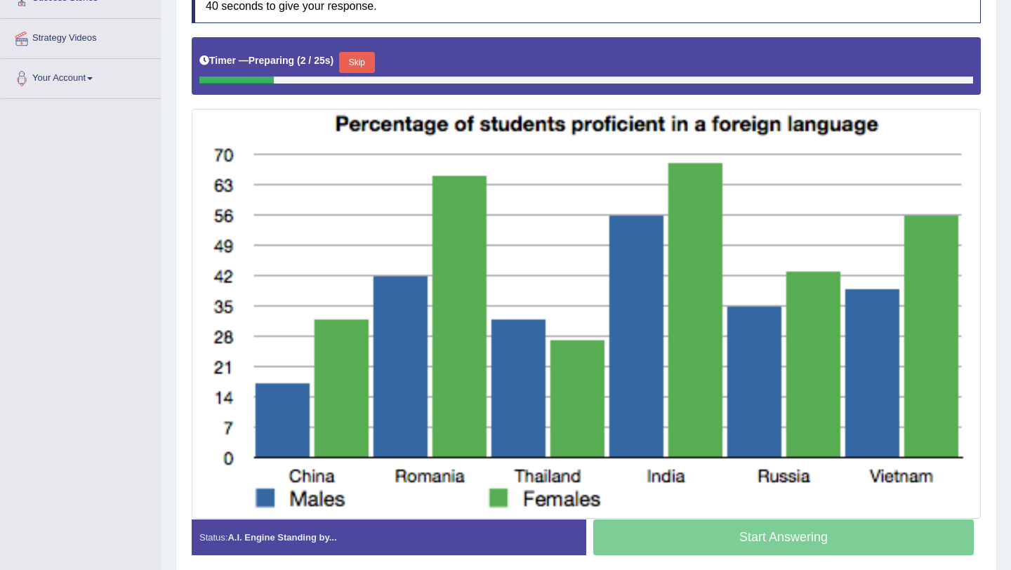
scroll to position [291, 0]
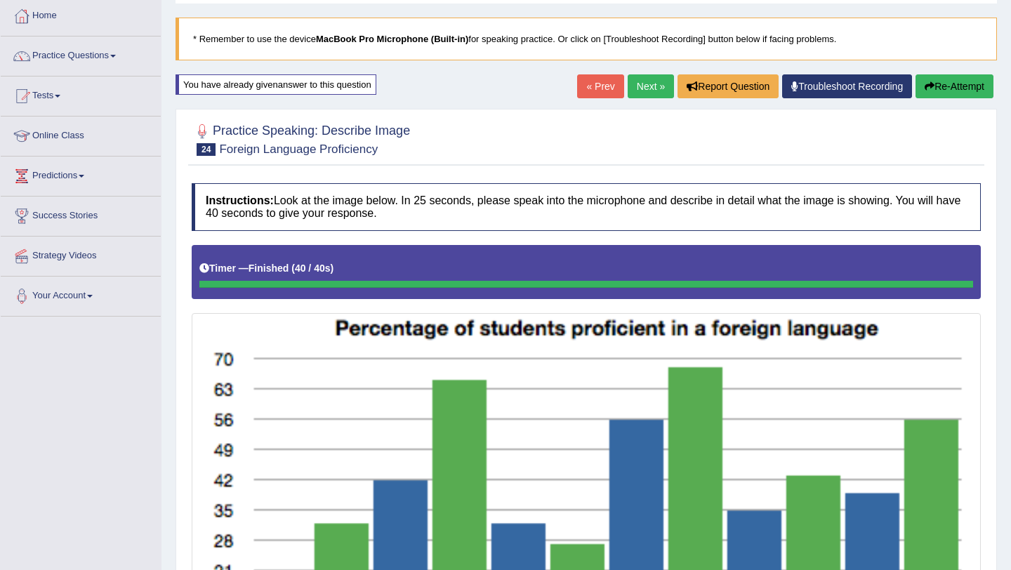
scroll to position [71, 0]
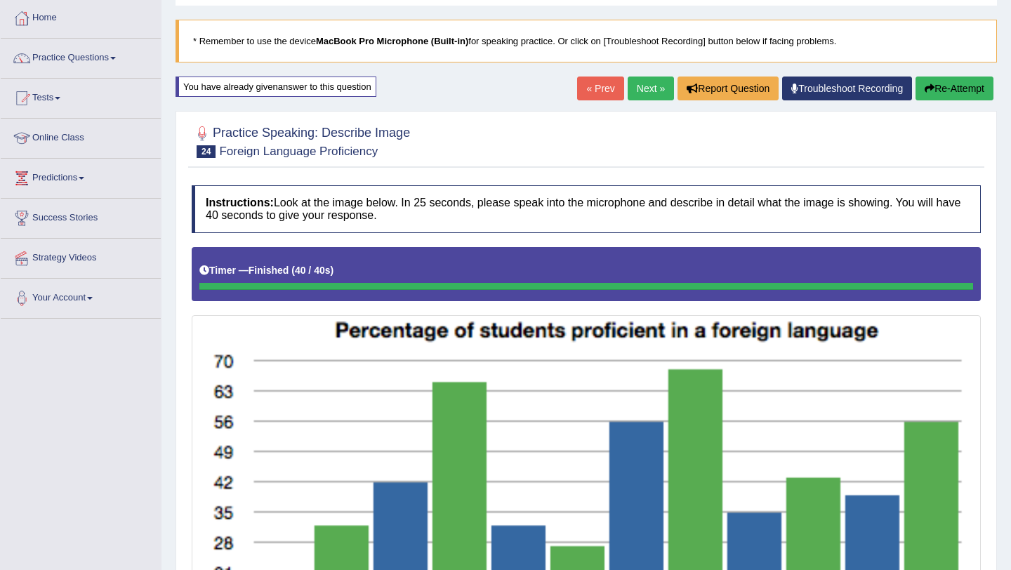
click at [948, 96] on button "Re-Attempt" at bounding box center [955, 89] width 78 height 24
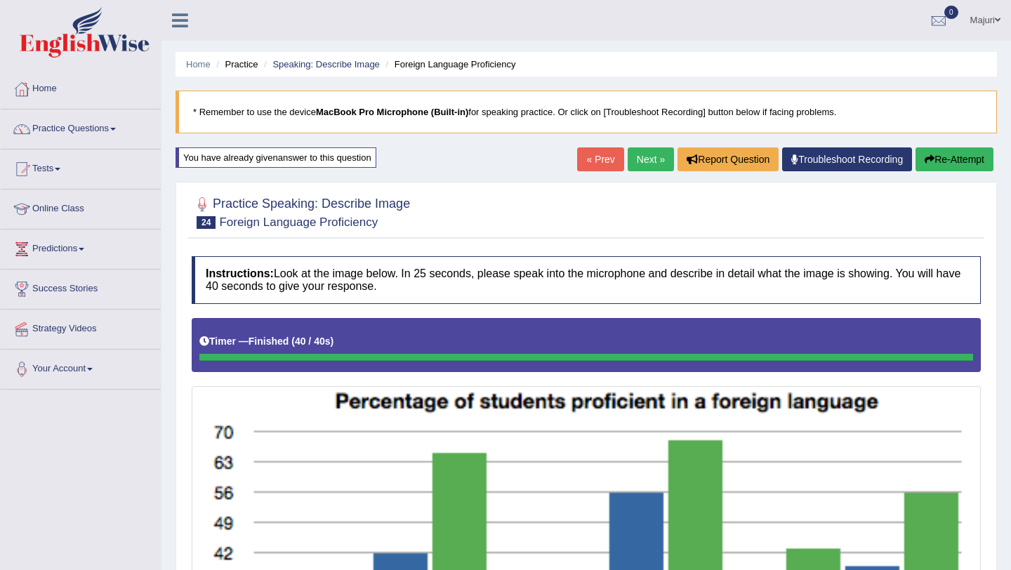
click at [635, 160] on link "Next »" at bounding box center [651, 160] width 46 height 24
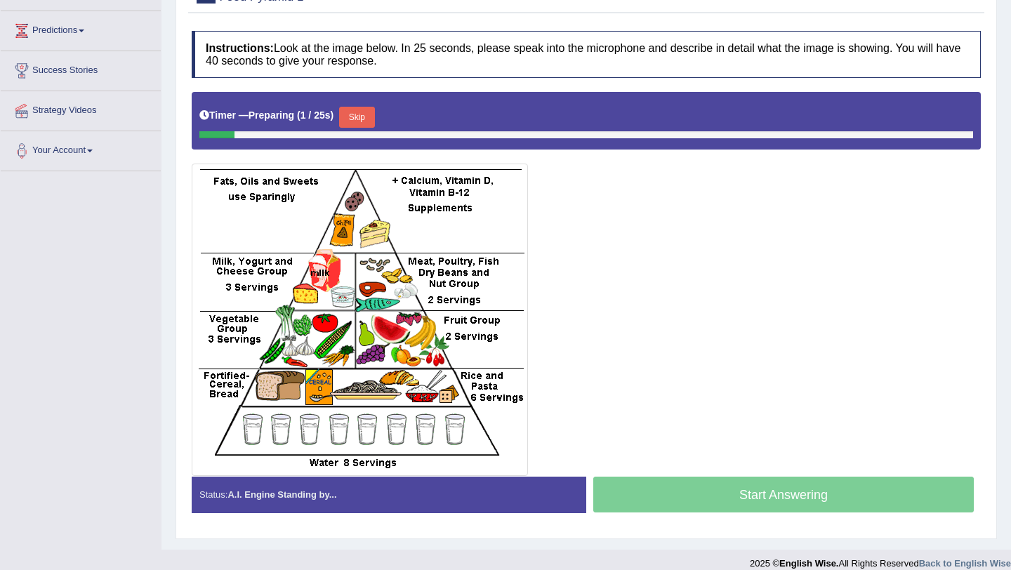
scroll to position [230, 0]
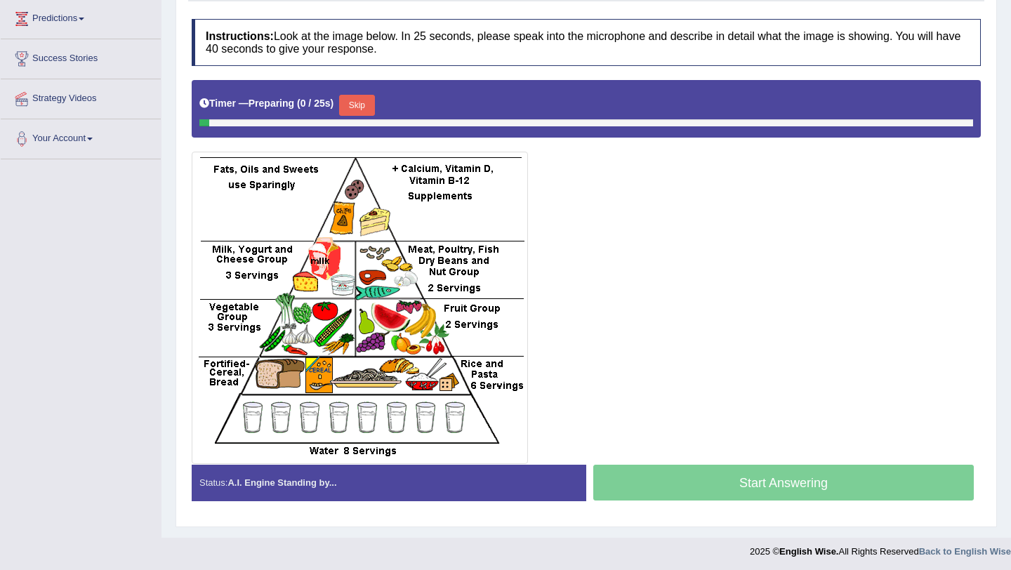
scroll to position [230, 0]
click at [393, 282] on img at bounding box center [359, 308] width 329 height 306
click at [365, 106] on button "Skip" at bounding box center [356, 105] width 35 height 21
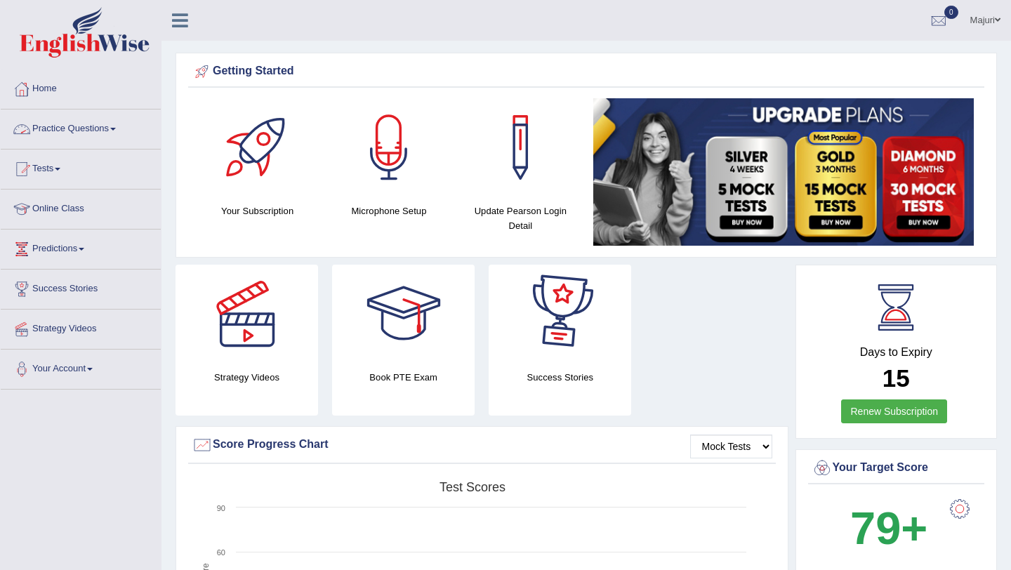
click at [84, 131] on link "Practice Questions" at bounding box center [81, 127] width 160 height 35
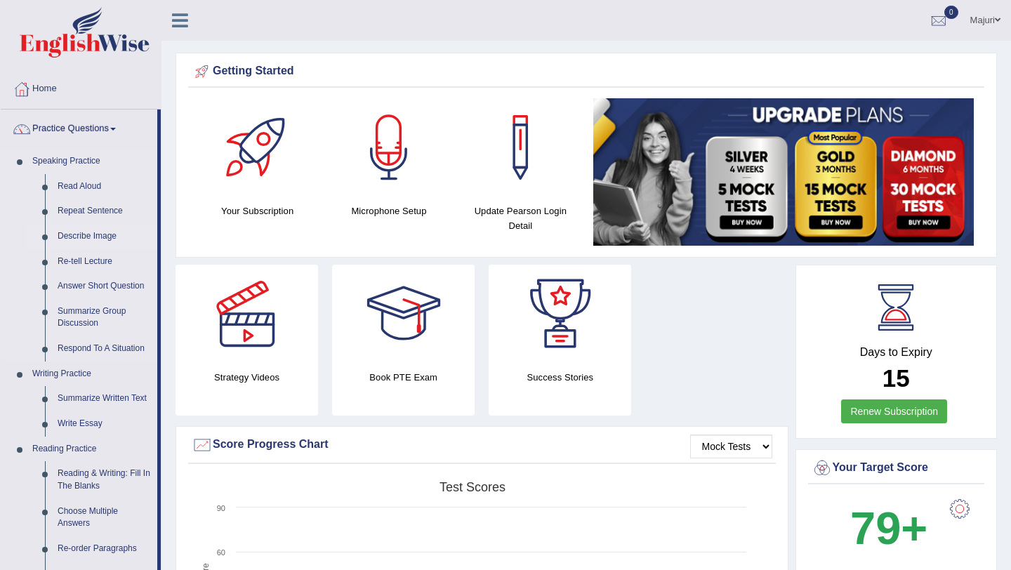
click at [85, 237] on link "Describe Image" at bounding box center [104, 236] width 106 height 25
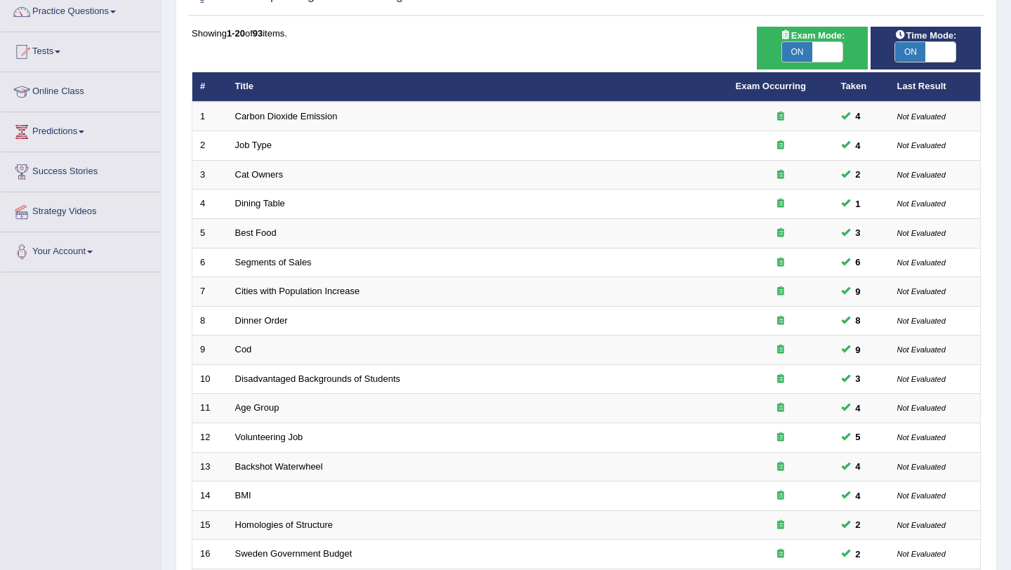
scroll to position [360, 0]
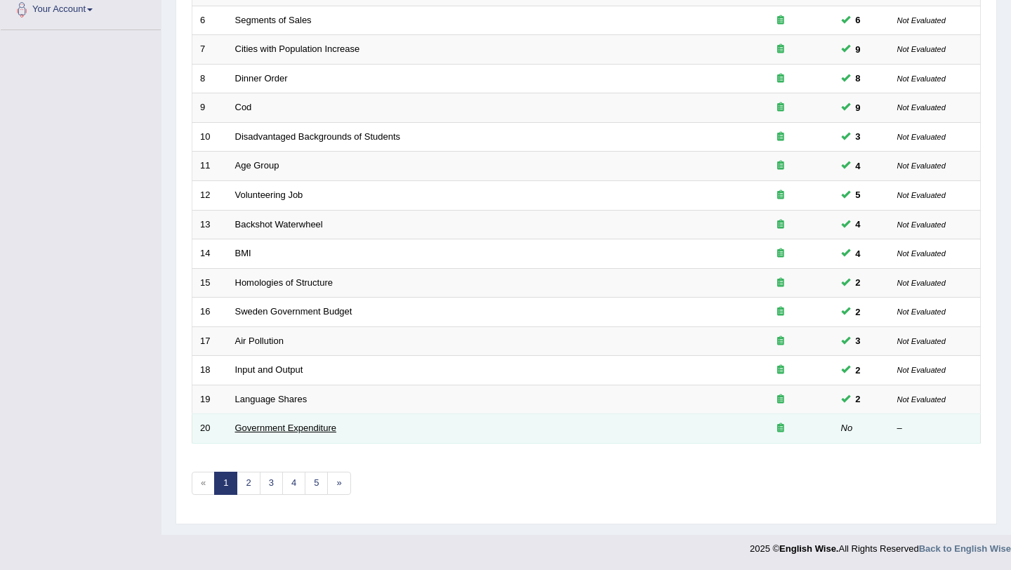
click at [297, 428] on link "Government Expenditure" at bounding box center [286, 428] width 102 height 11
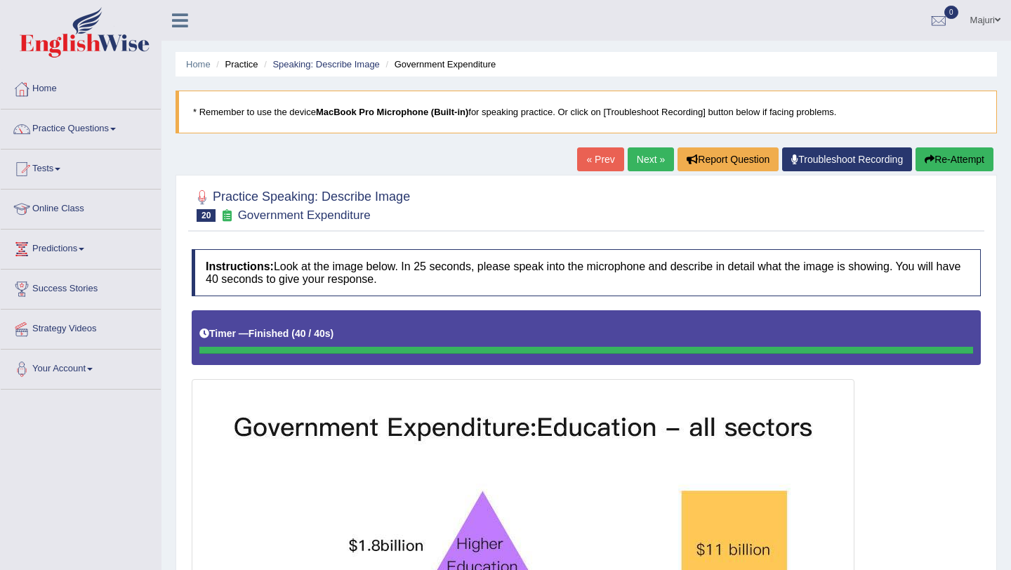
click at [946, 160] on button "Re-Attempt" at bounding box center [955, 160] width 78 height 24
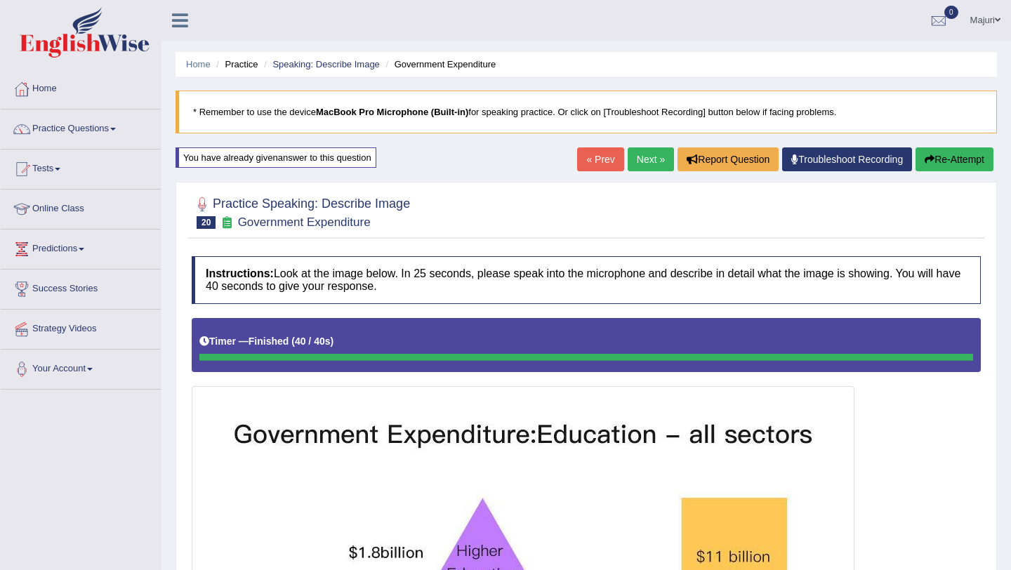
click at [950, 161] on button "Re-Attempt" at bounding box center [955, 160] width 78 height 24
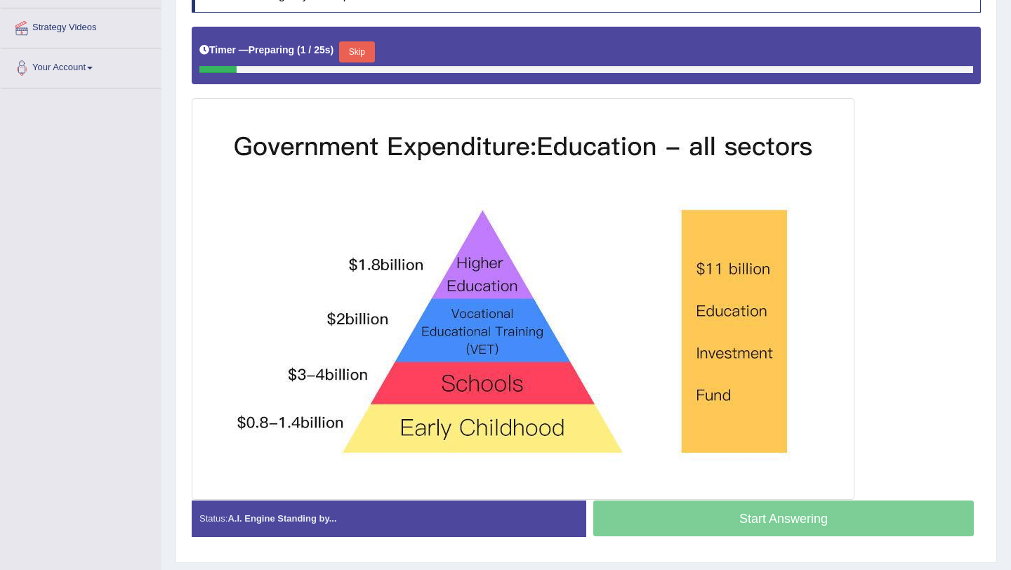
scroll to position [299, 0]
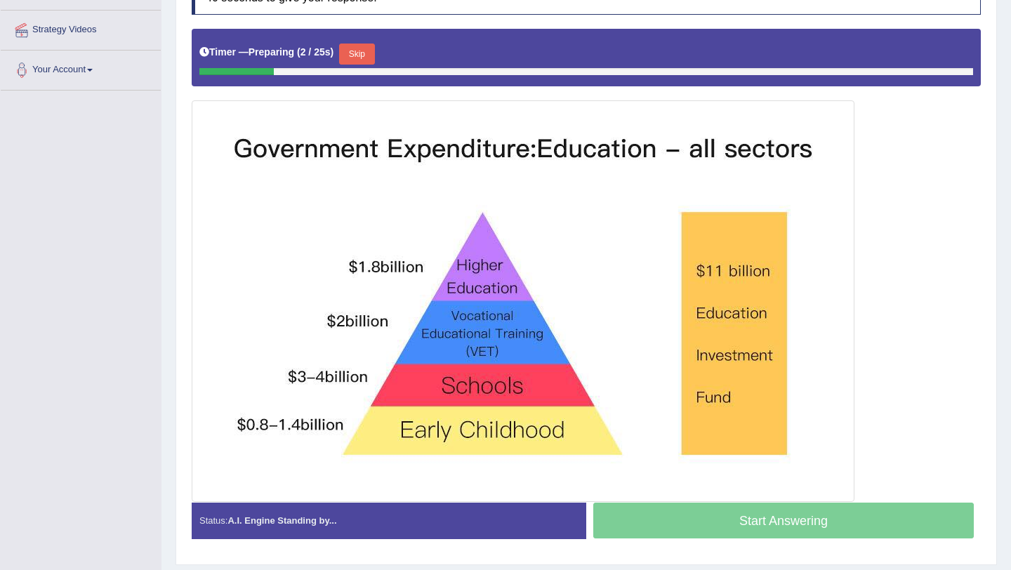
click at [368, 56] on button "Skip" at bounding box center [356, 54] width 35 height 21
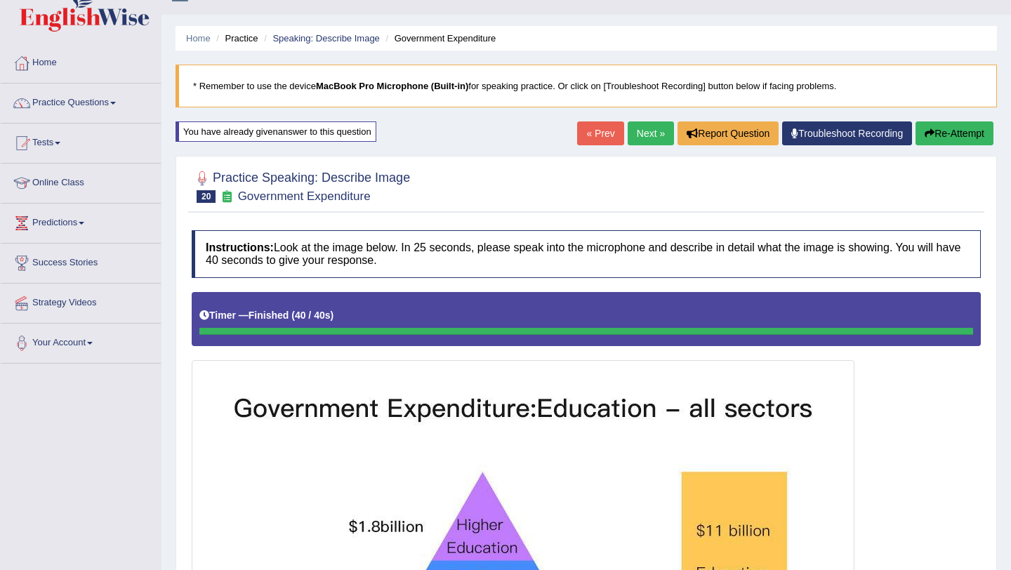
scroll to position [0, 0]
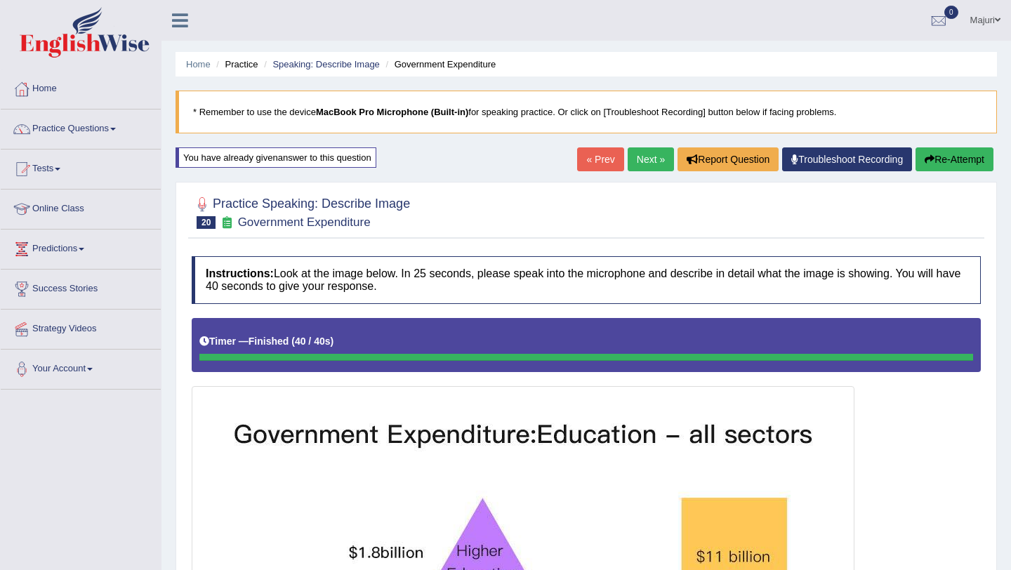
click at [637, 164] on link "Next »" at bounding box center [651, 160] width 46 height 24
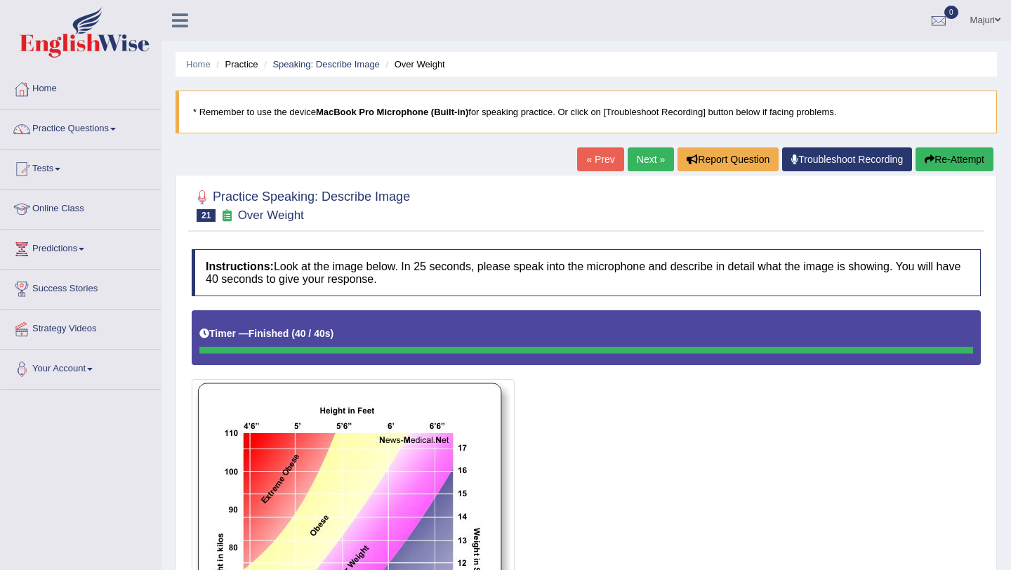
click at [638, 162] on link "Next »" at bounding box center [651, 160] width 46 height 24
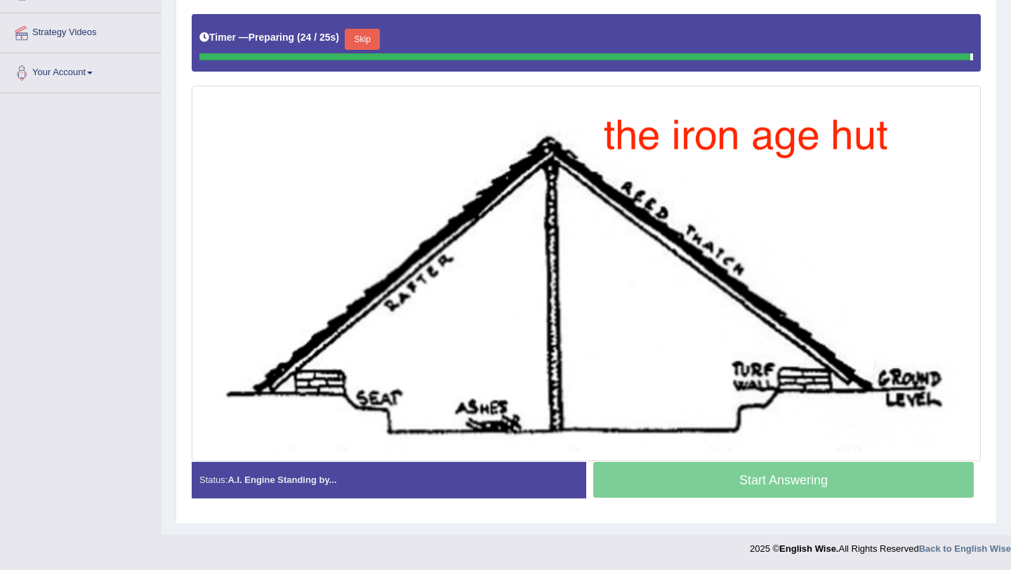
scroll to position [293, 0]
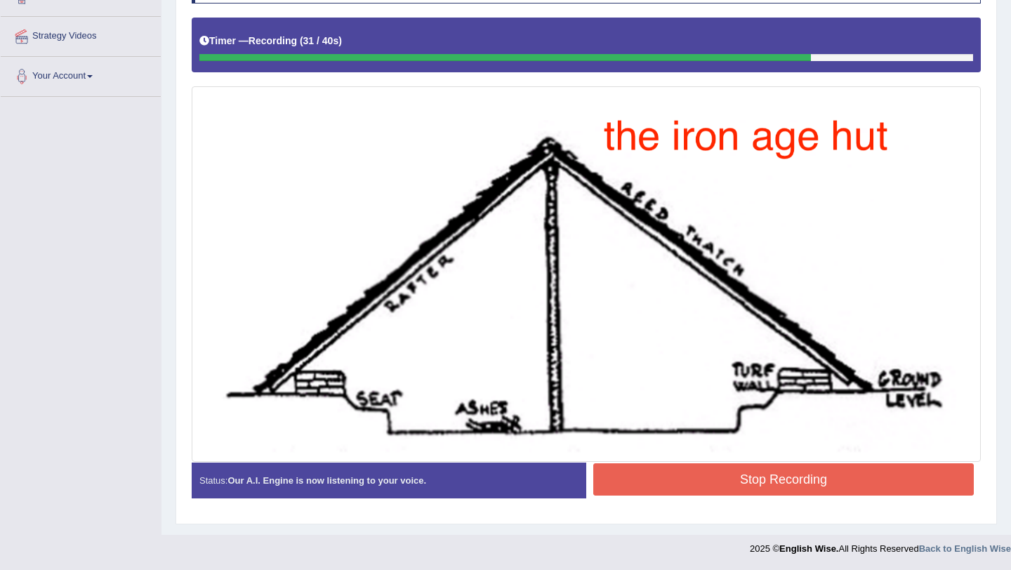
click at [664, 480] on button "Stop Recording" at bounding box center [784, 480] width 381 height 32
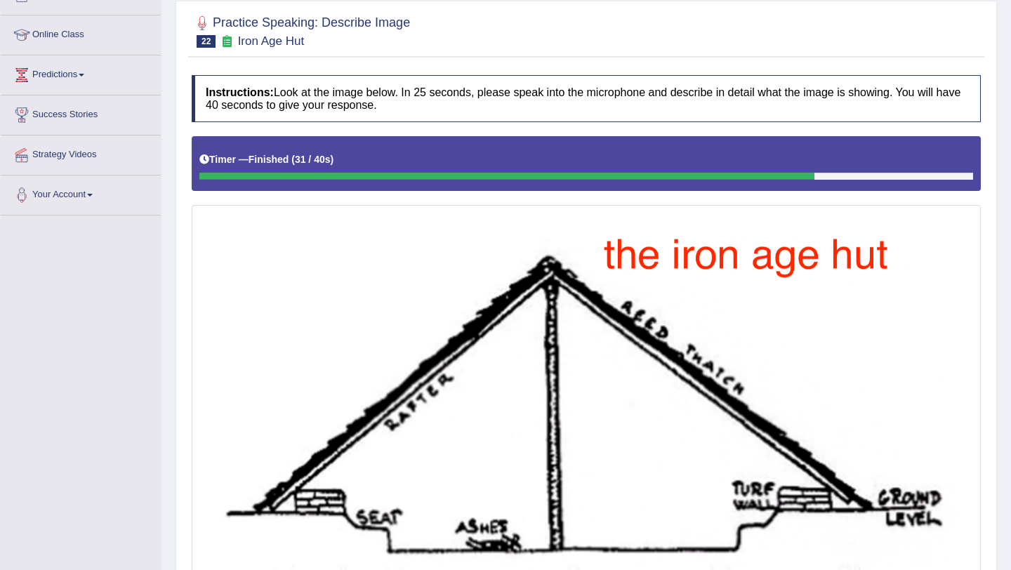
scroll to position [0, 0]
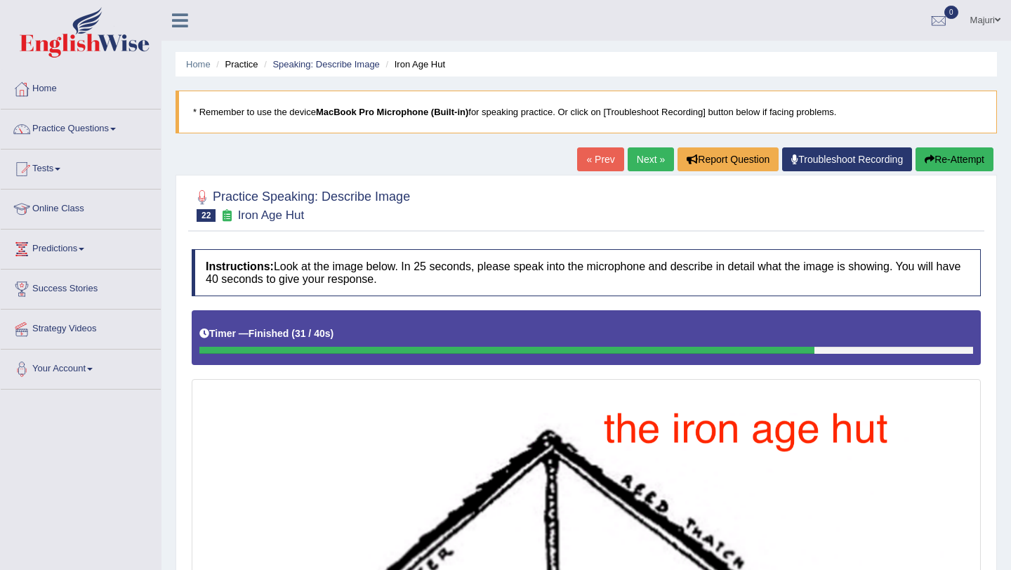
click at [653, 154] on link "Next »" at bounding box center [651, 160] width 46 height 24
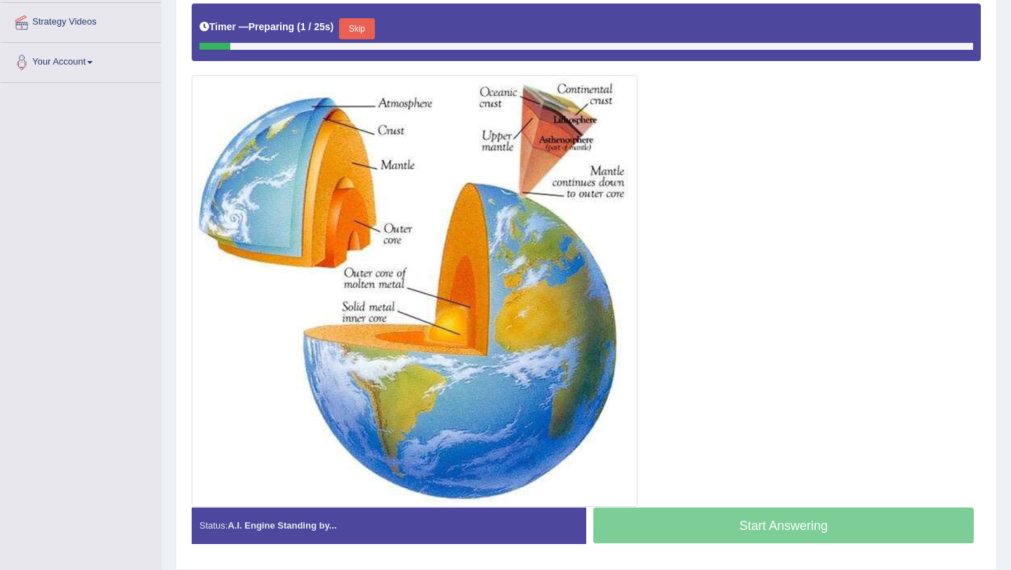
scroll to position [304, 0]
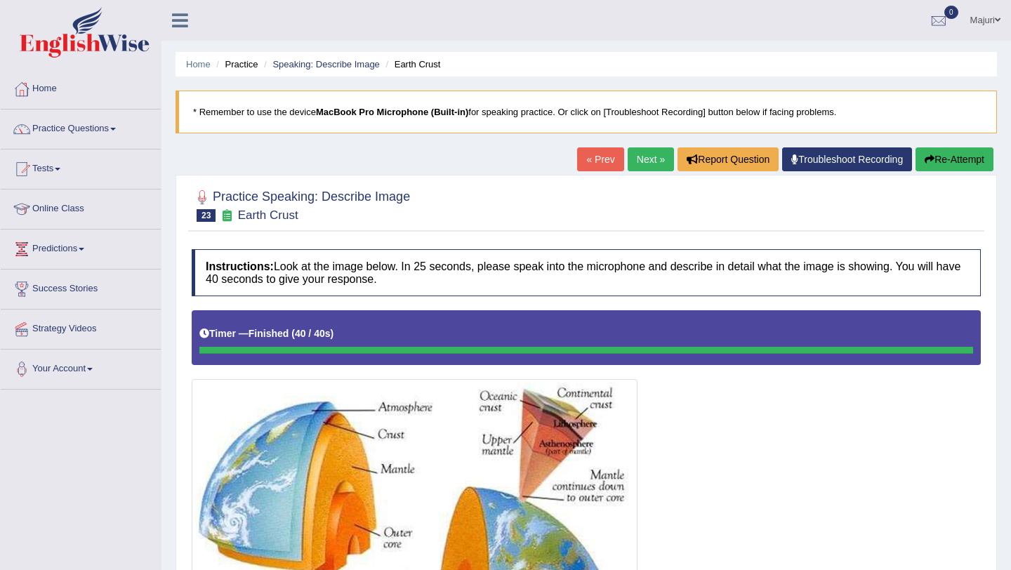
click at [939, 160] on button "Re-Attempt" at bounding box center [955, 160] width 78 height 24
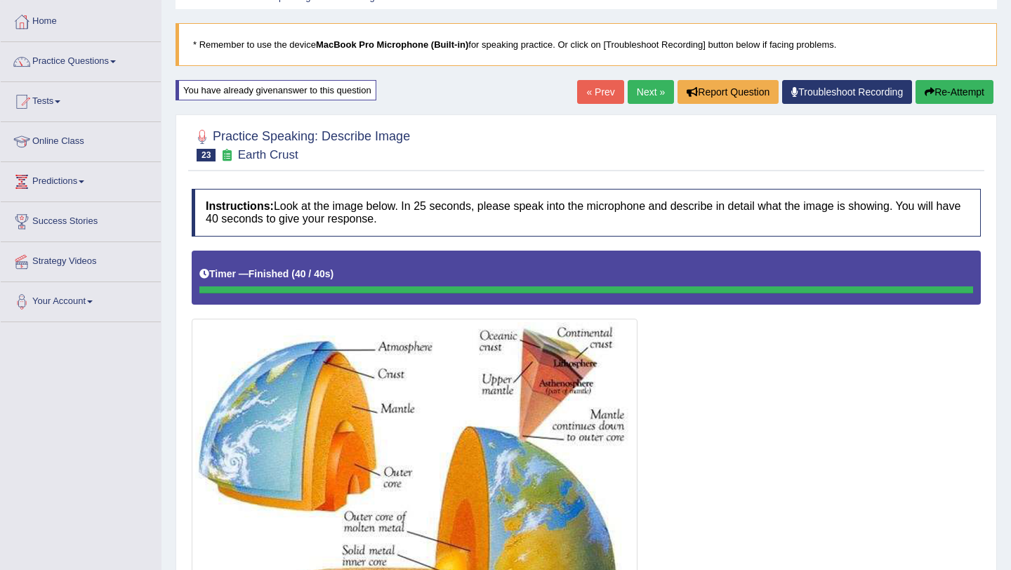
scroll to position [58, 0]
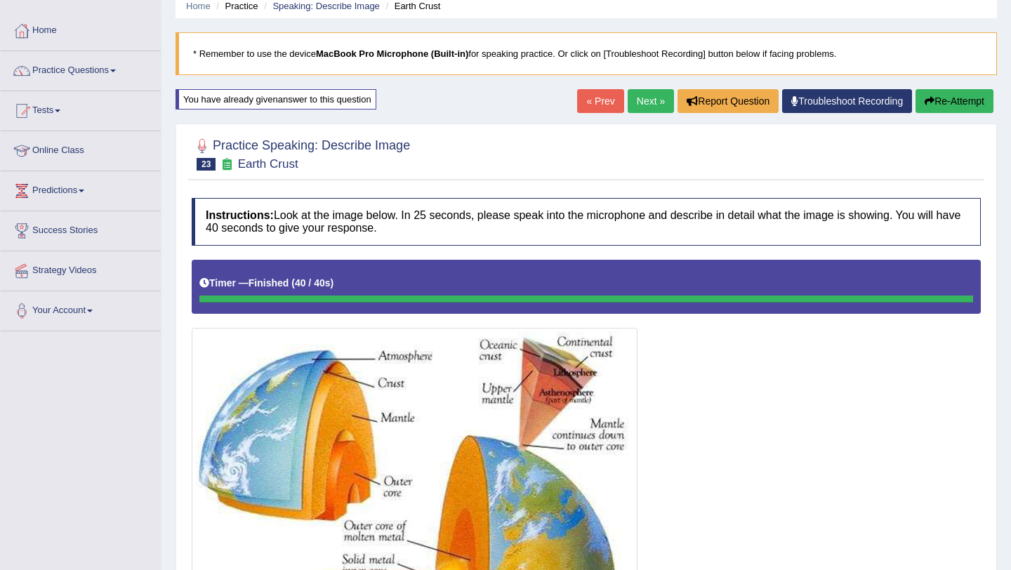
click at [971, 102] on button "Re-Attempt" at bounding box center [955, 101] width 78 height 24
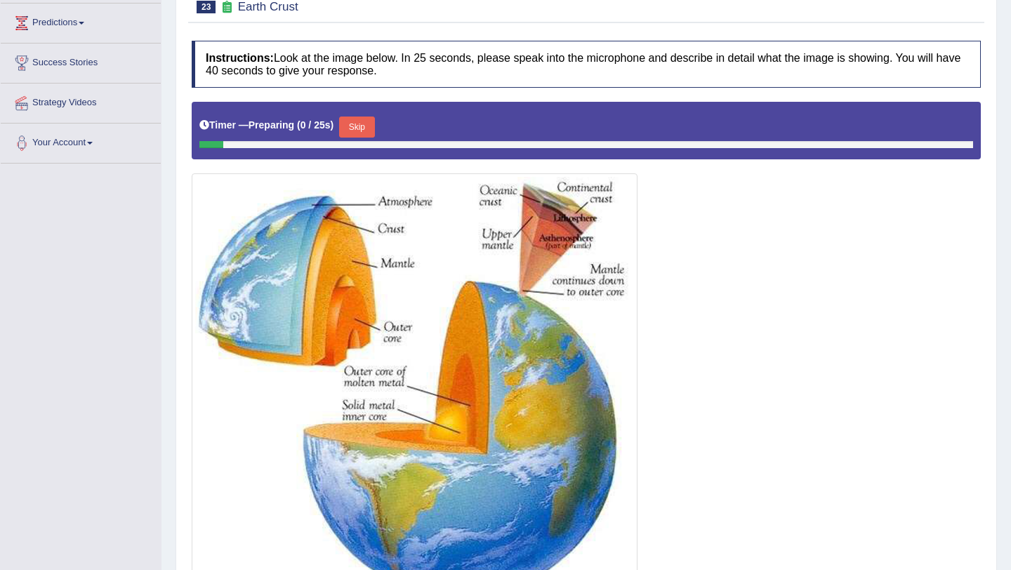
scroll to position [315, 0]
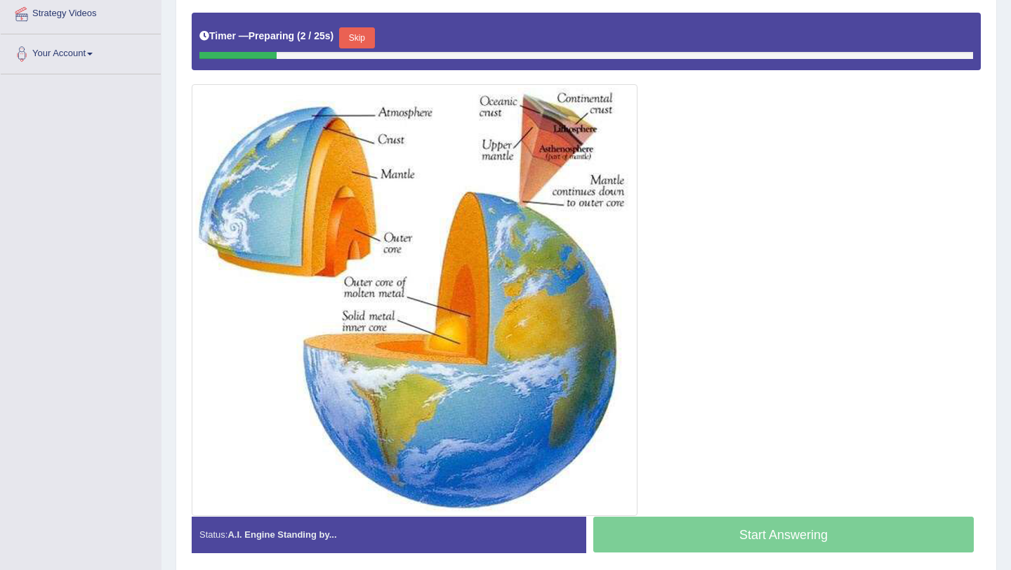
click at [362, 46] on button "Skip" at bounding box center [356, 37] width 35 height 21
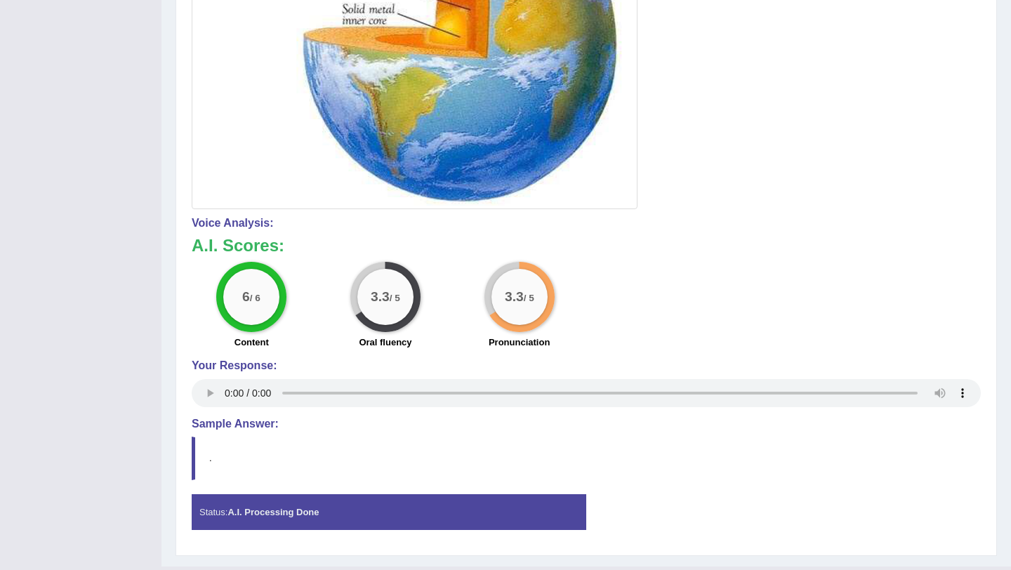
scroll to position [0, 0]
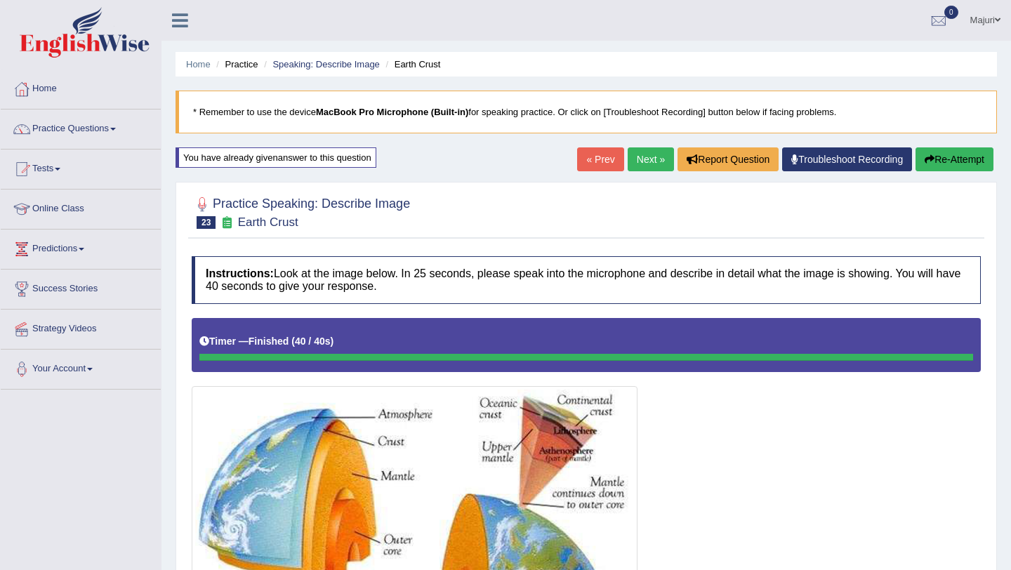
click at [634, 164] on link "Next »" at bounding box center [651, 160] width 46 height 24
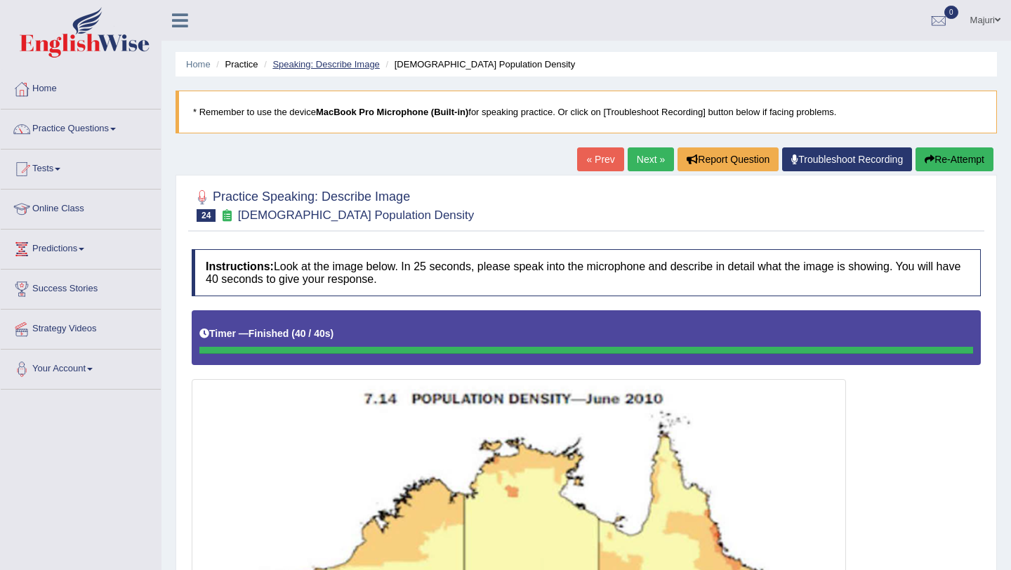
click at [344, 65] on link "Speaking: Describe Image" at bounding box center [326, 64] width 107 height 11
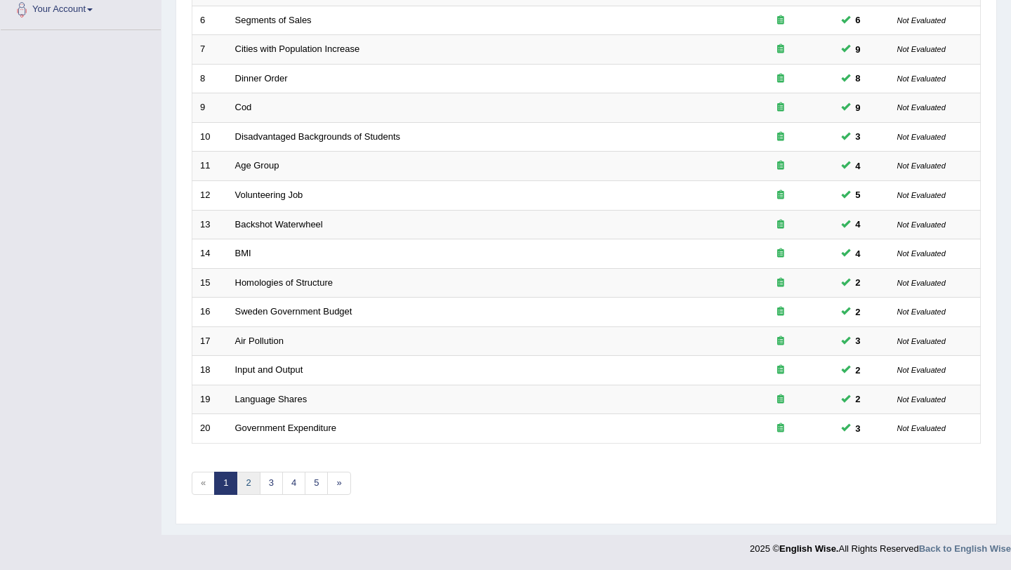
click at [253, 478] on link "2" at bounding box center [248, 483] width 23 height 23
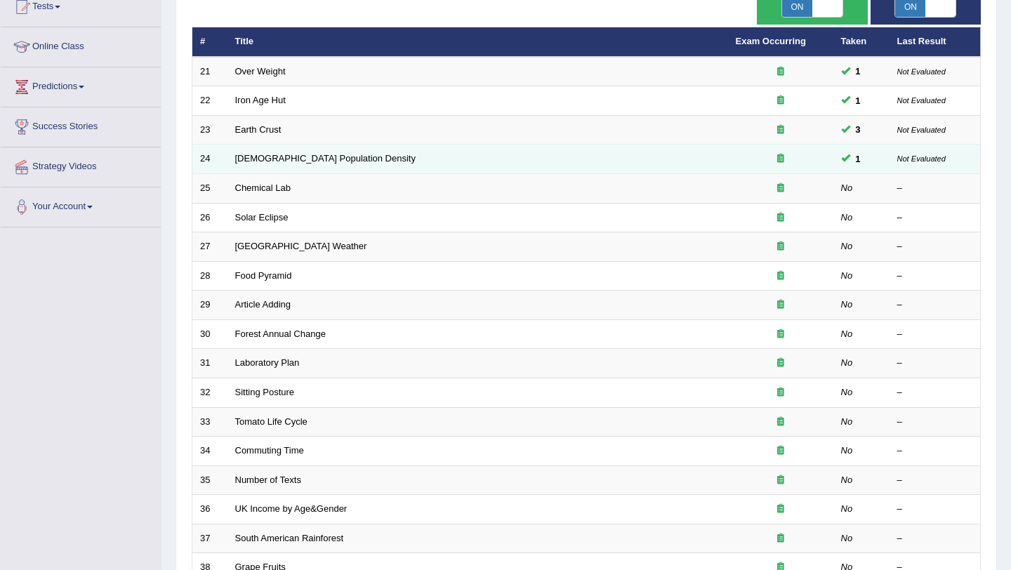
scroll to position [165, 0]
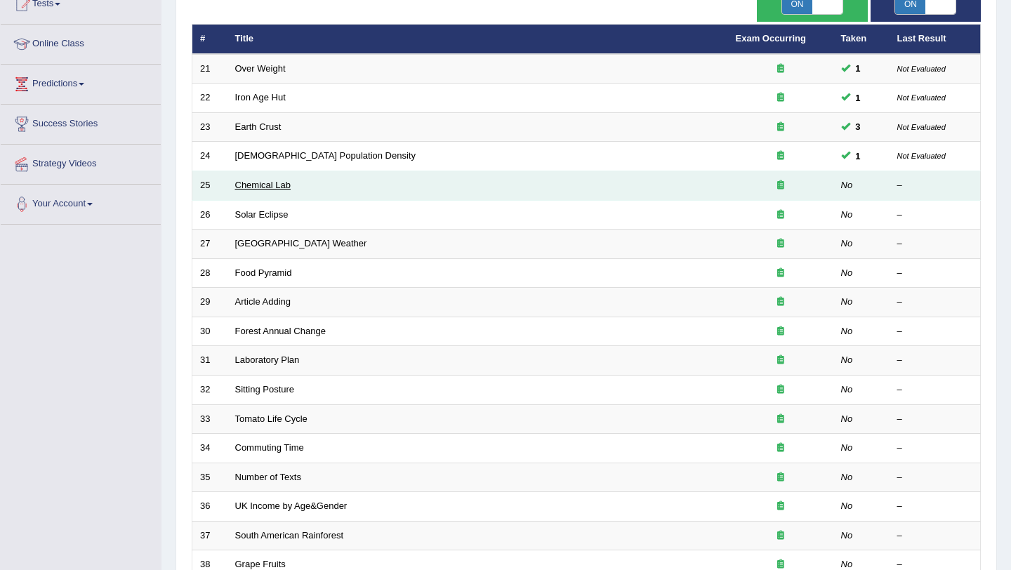
click at [276, 188] on link "Chemical Lab" at bounding box center [263, 185] width 56 height 11
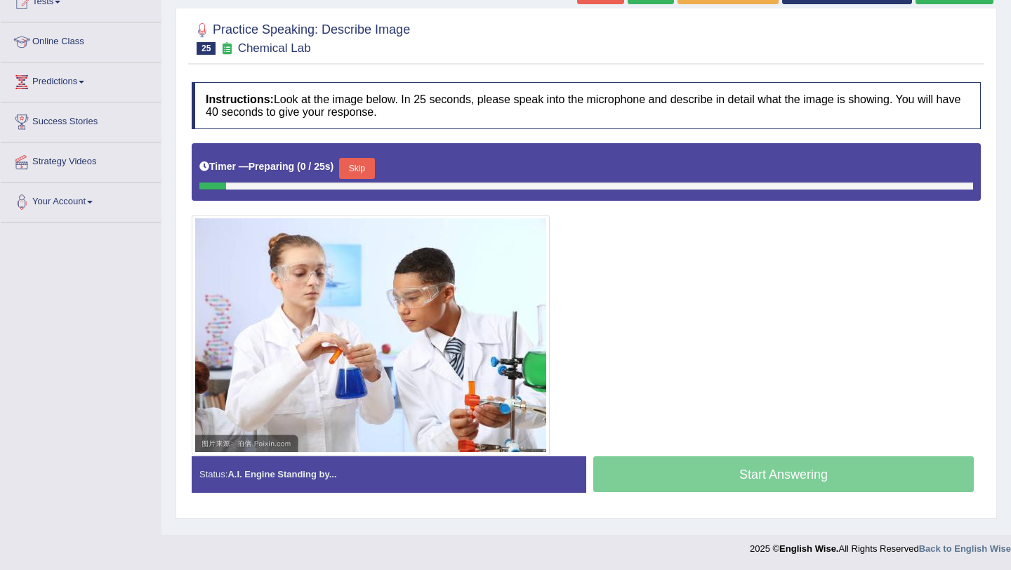
scroll to position [159, 0]
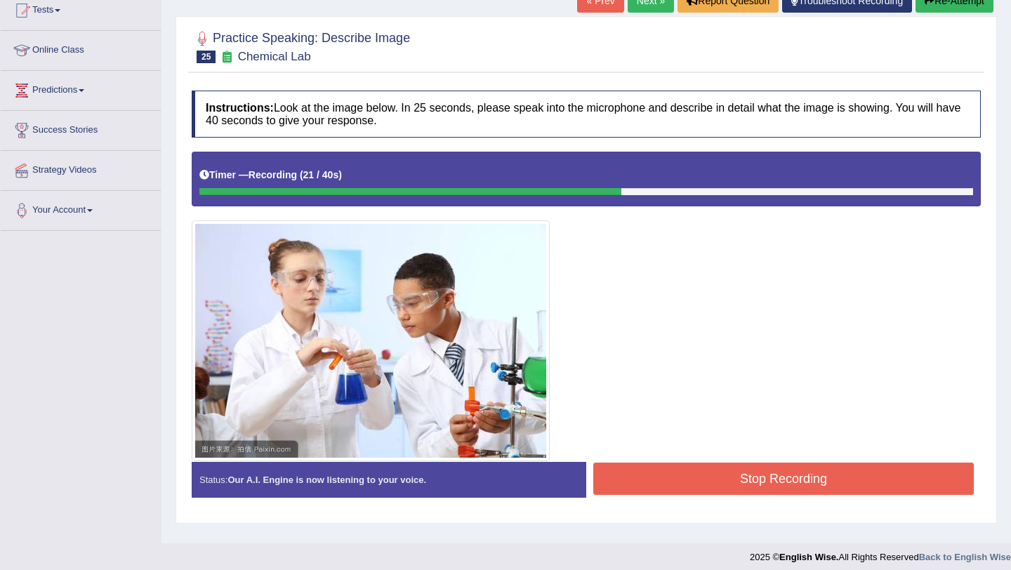
click at [723, 493] on button "Stop Recording" at bounding box center [784, 479] width 381 height 32
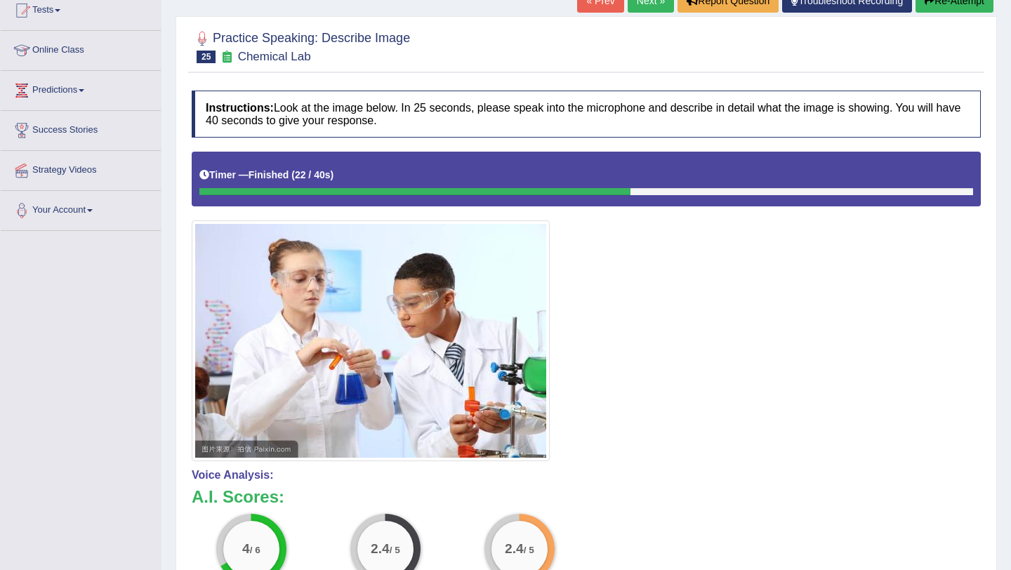
click at [723, 493] on h3 "A.I. Scores:" at bounding box center [586, 497] width 789 height 18
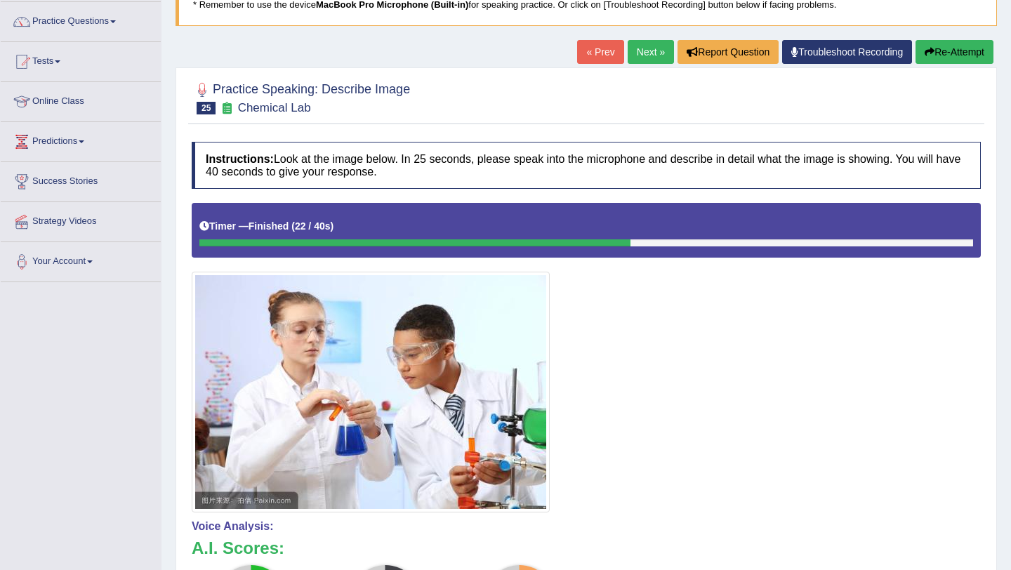
scroll to position [0, 0]
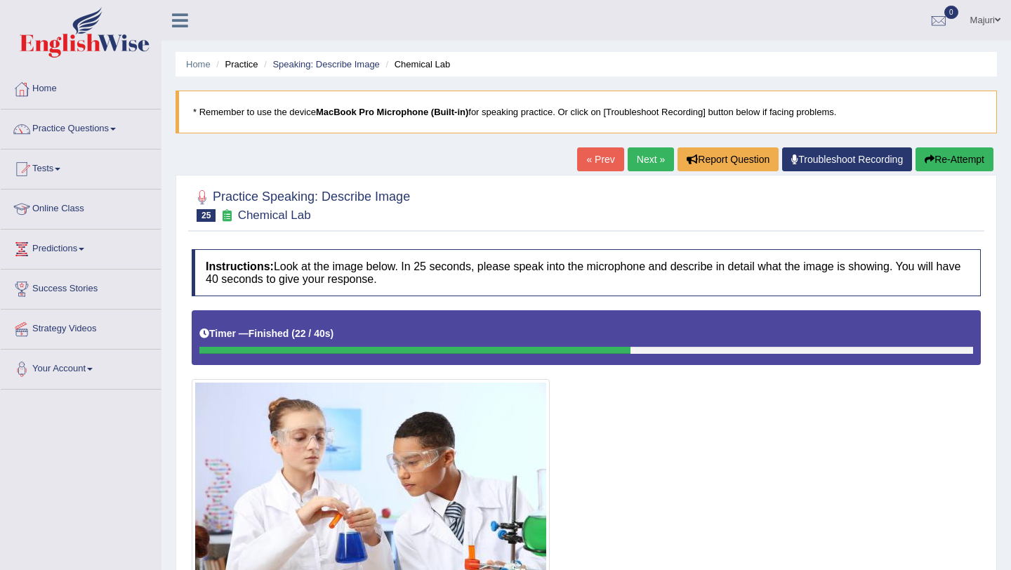
click at [949, 163] on button "Re-Attempt" at bounding box center [955, 160] width 78 height 24
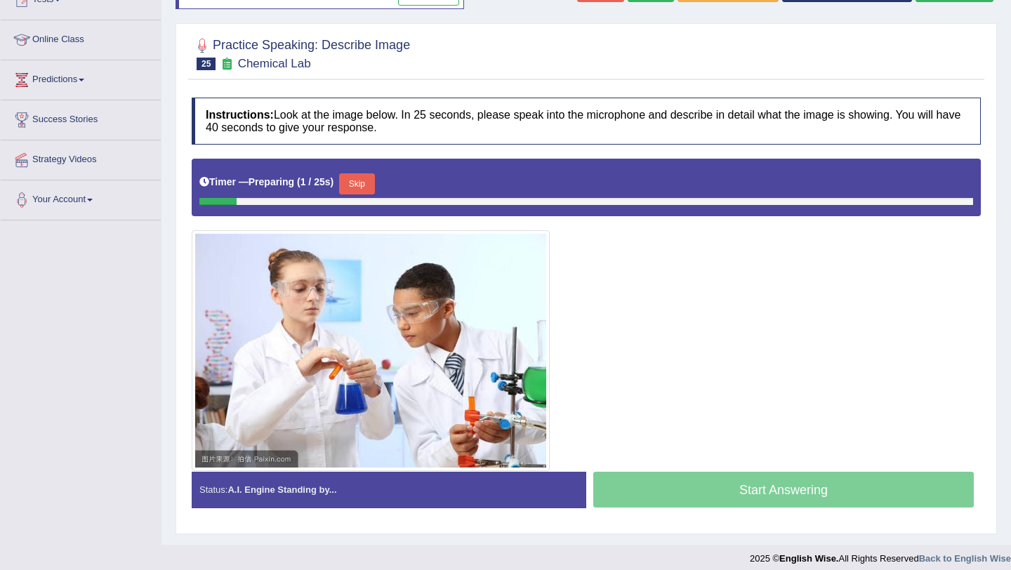
scroll to position [169, 0]
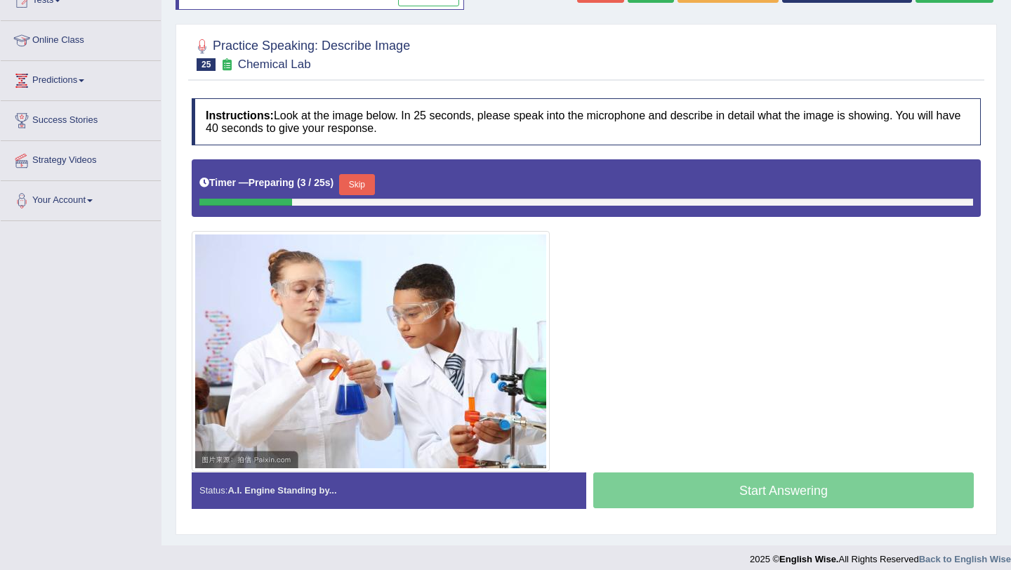
click at [366, 193] on button "Skip" at bounding box center [356, 184] width 35 height 21
click at [367, 186] on button "Skip" at bounding box center [356, 184] width 35 height 21
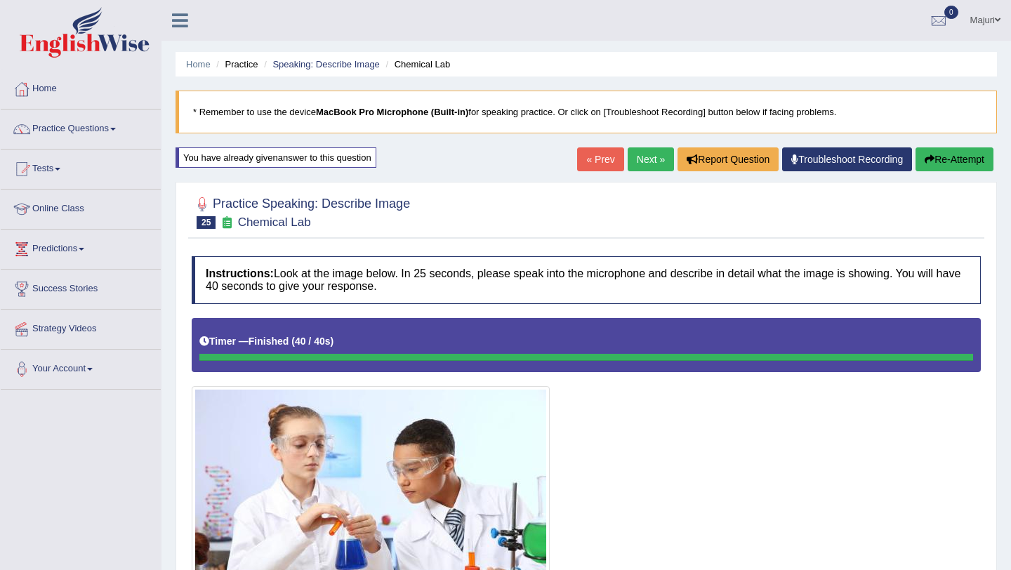
click at [645, 156] on link "Next »" at bounding box center [651, 160] width 46 height 24
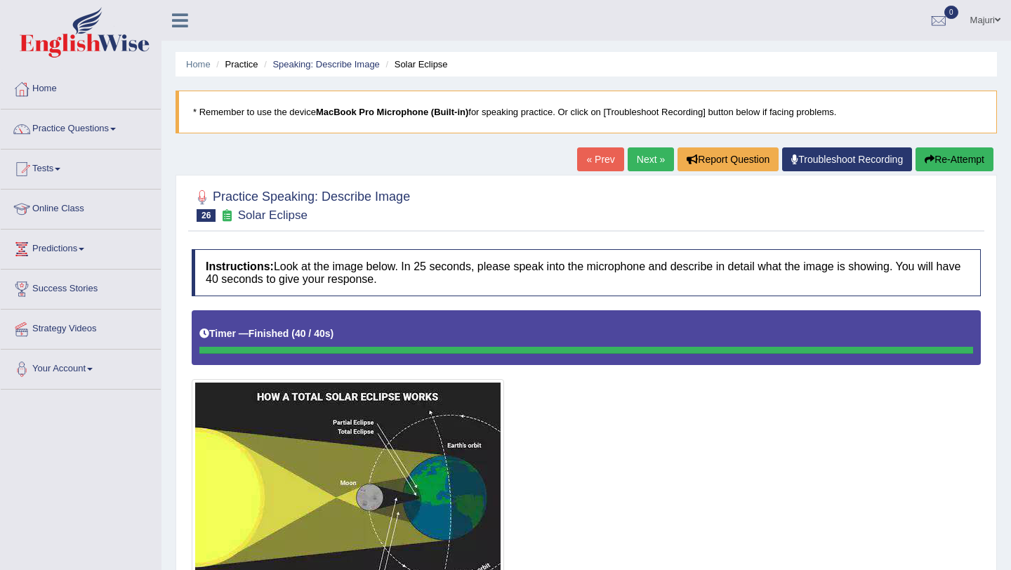
click at [958, 161] on button "Re-Attempt" at bounding box center [955, 160] width 78 height 24
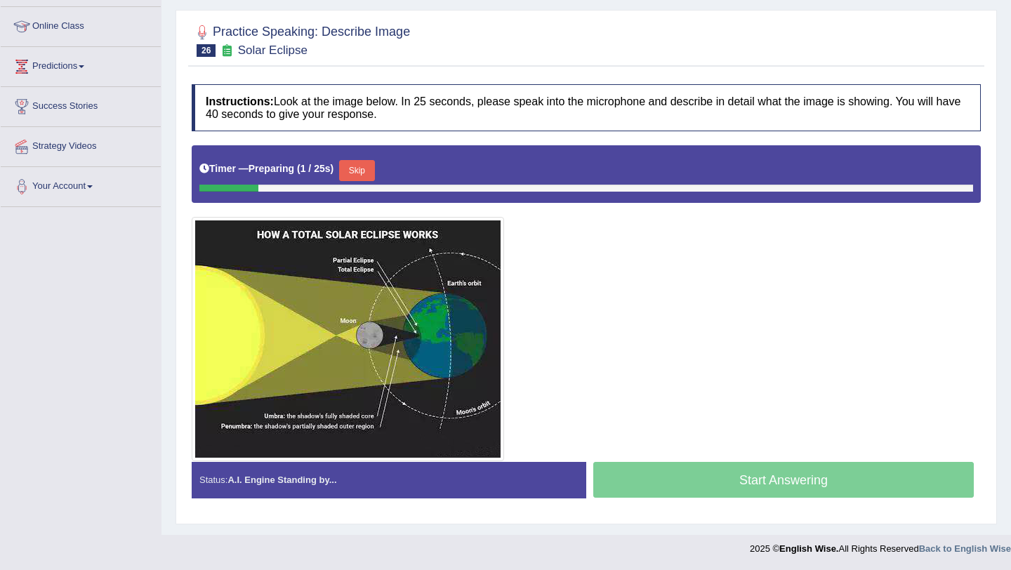
click at [367, 178] on button "Skip" at bounding box center [356, 170] width 35 height 21
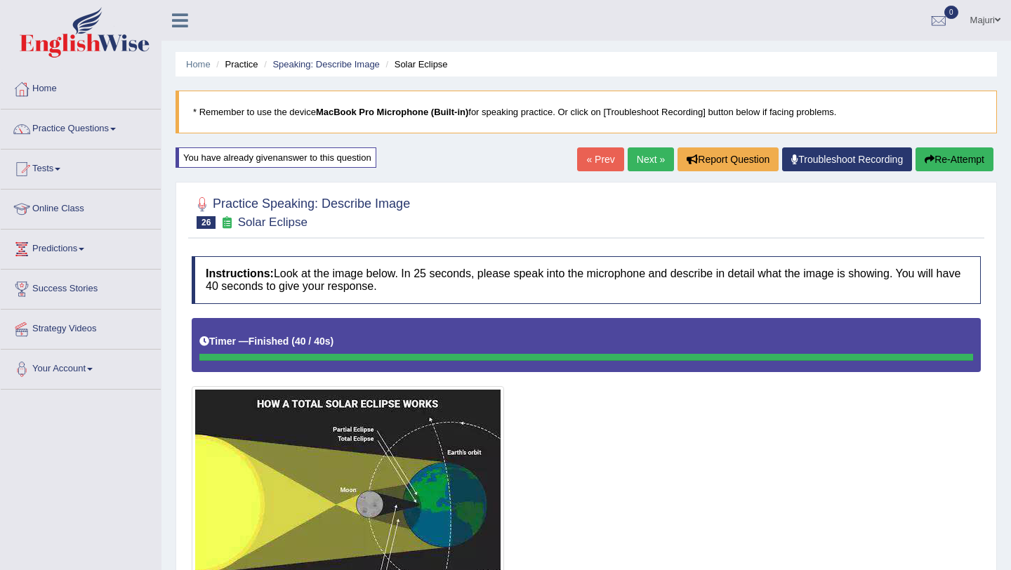
click at [630, 169] on link "Next »" at bounding box center [651, 160] width 46 height 24
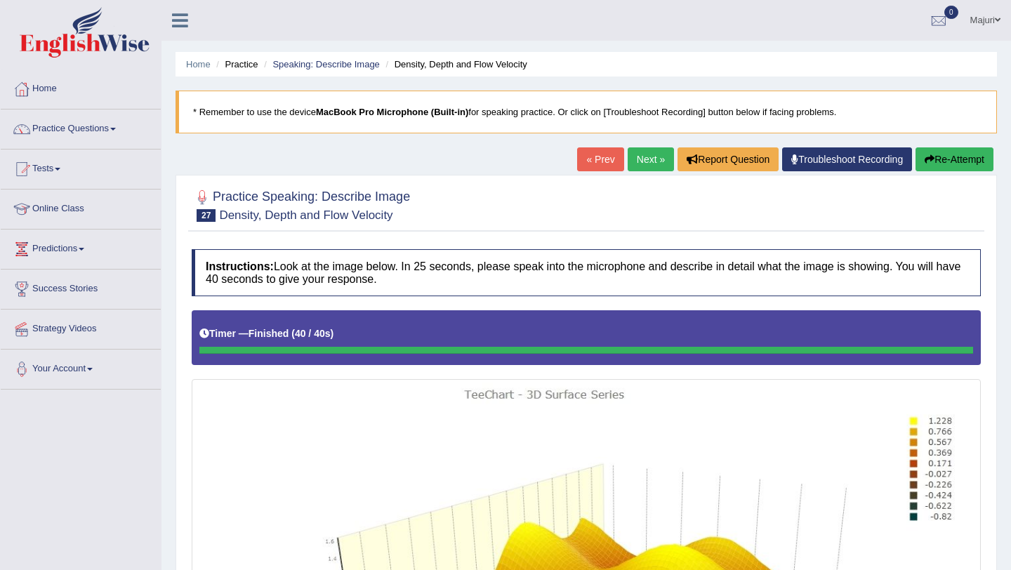
click at [960, 162] on button "Re-Attempt" at bounding box center [955, 160] width 78 height 24
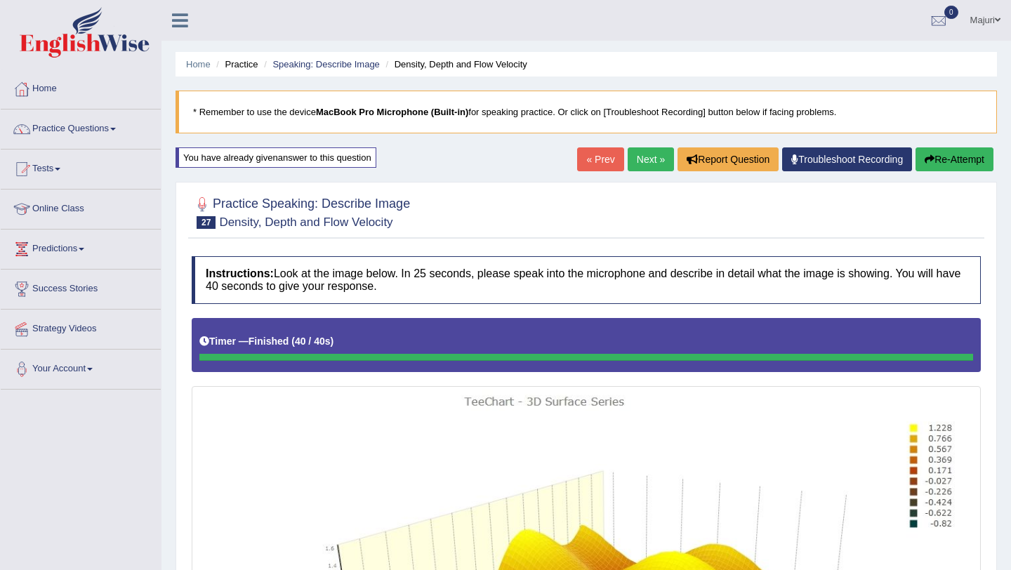
click at [635, 162] on link "Next »" at bounding box center [651, 160] width 46 height 24
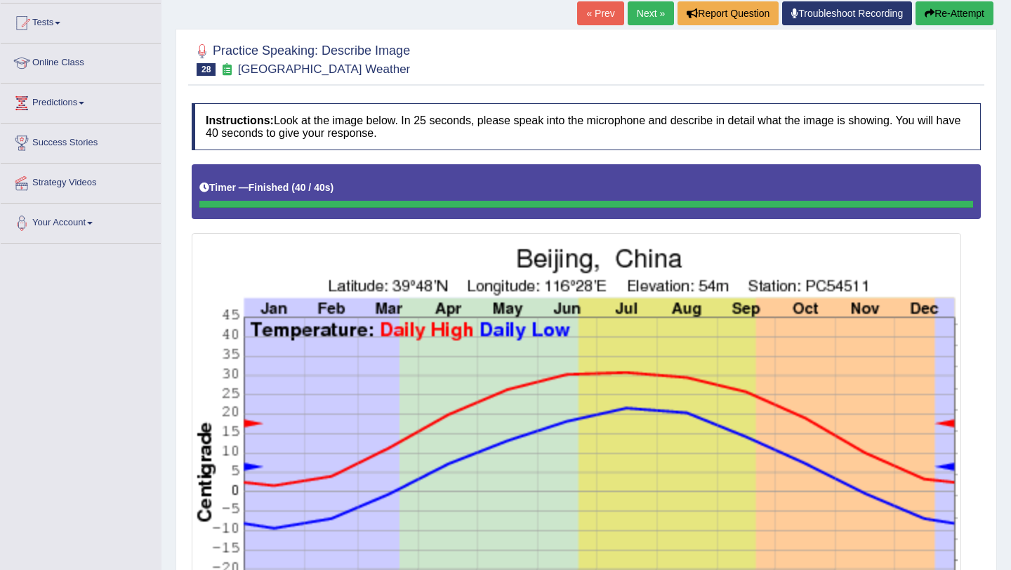
scroll to position [119, 0]
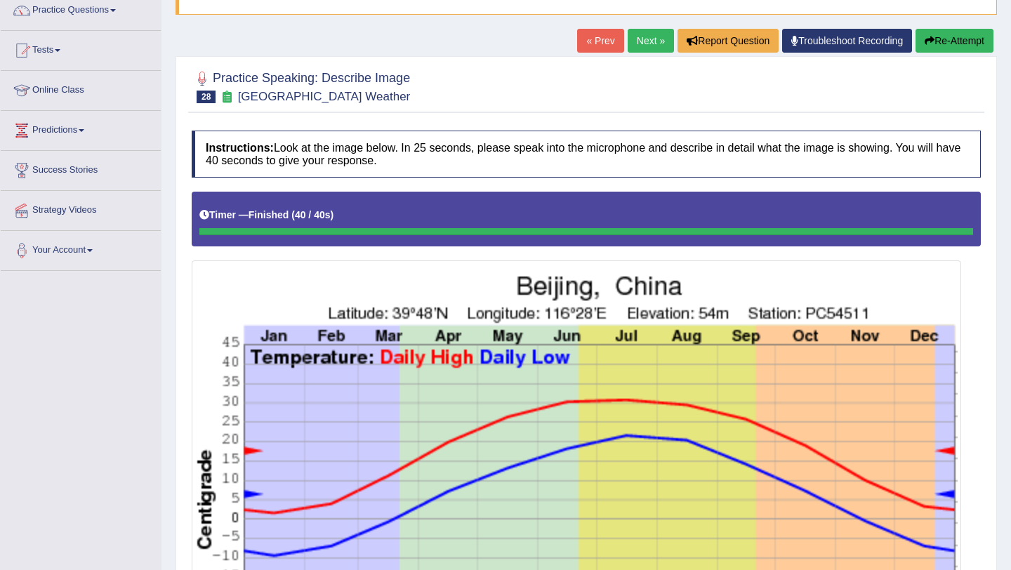
click at [947, 39] on button "Re-Attempt" at bounding box center [955, 41] width 78 height 24
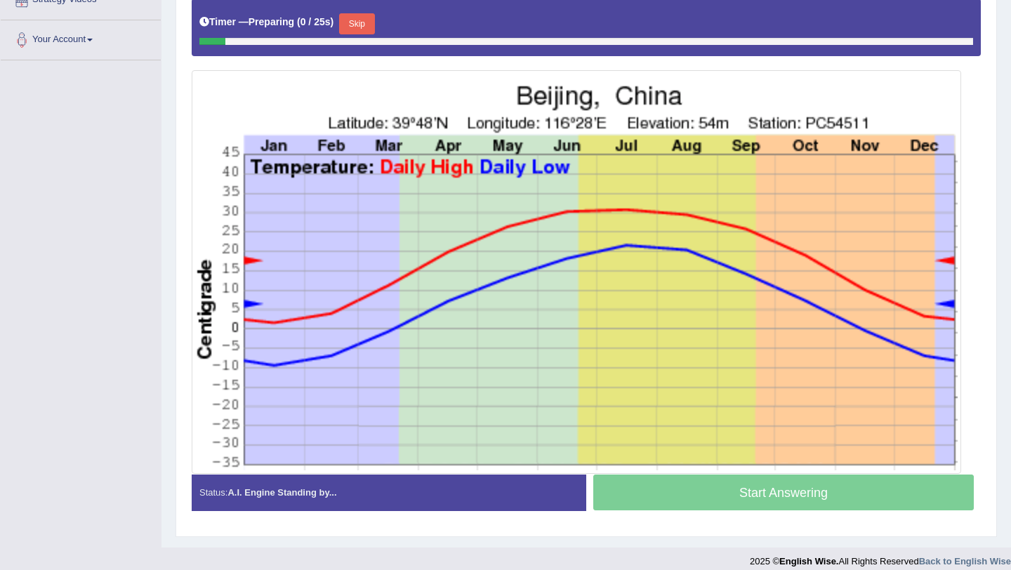
scroll to position [331, 0]
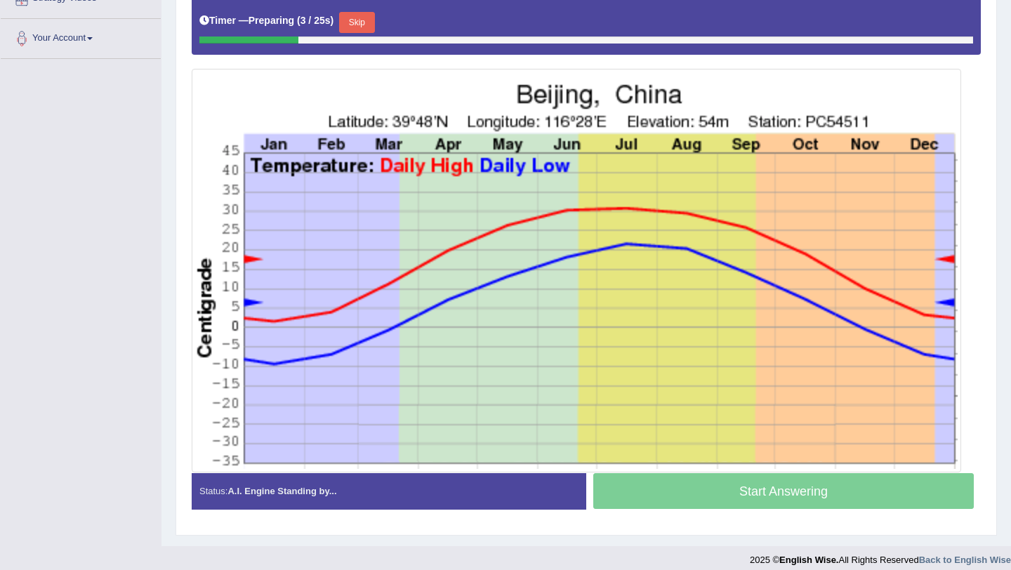
click at [716, 506] on div "Start Answering" at bounding box center [783, 492] width 395 height 39
click at [353, 30] on button "Skip" at bounding box center [356, 22] width 35 height 21
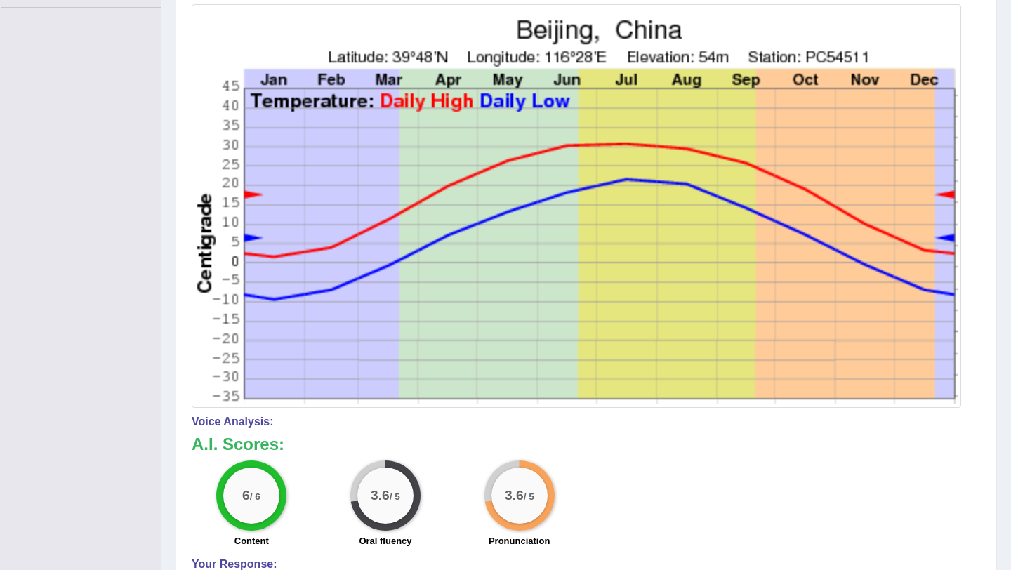
scroll to position [612, 0]
